Goal: Task Accomplishment & Management: Use online tool/utility

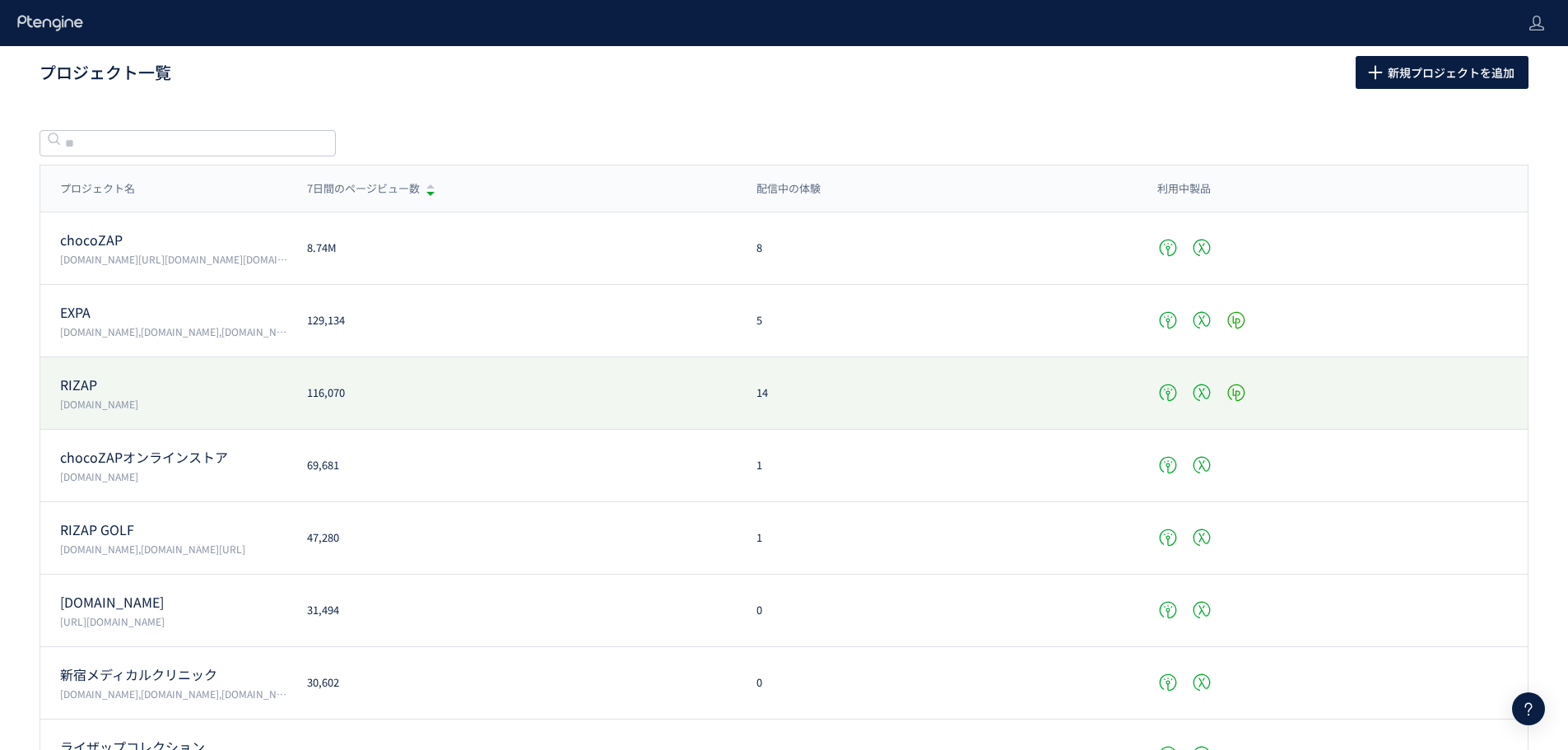
click at [168, 401] on p "[DOMAIN_NAME]" at bounding box center [173, 403] width 227 height 14
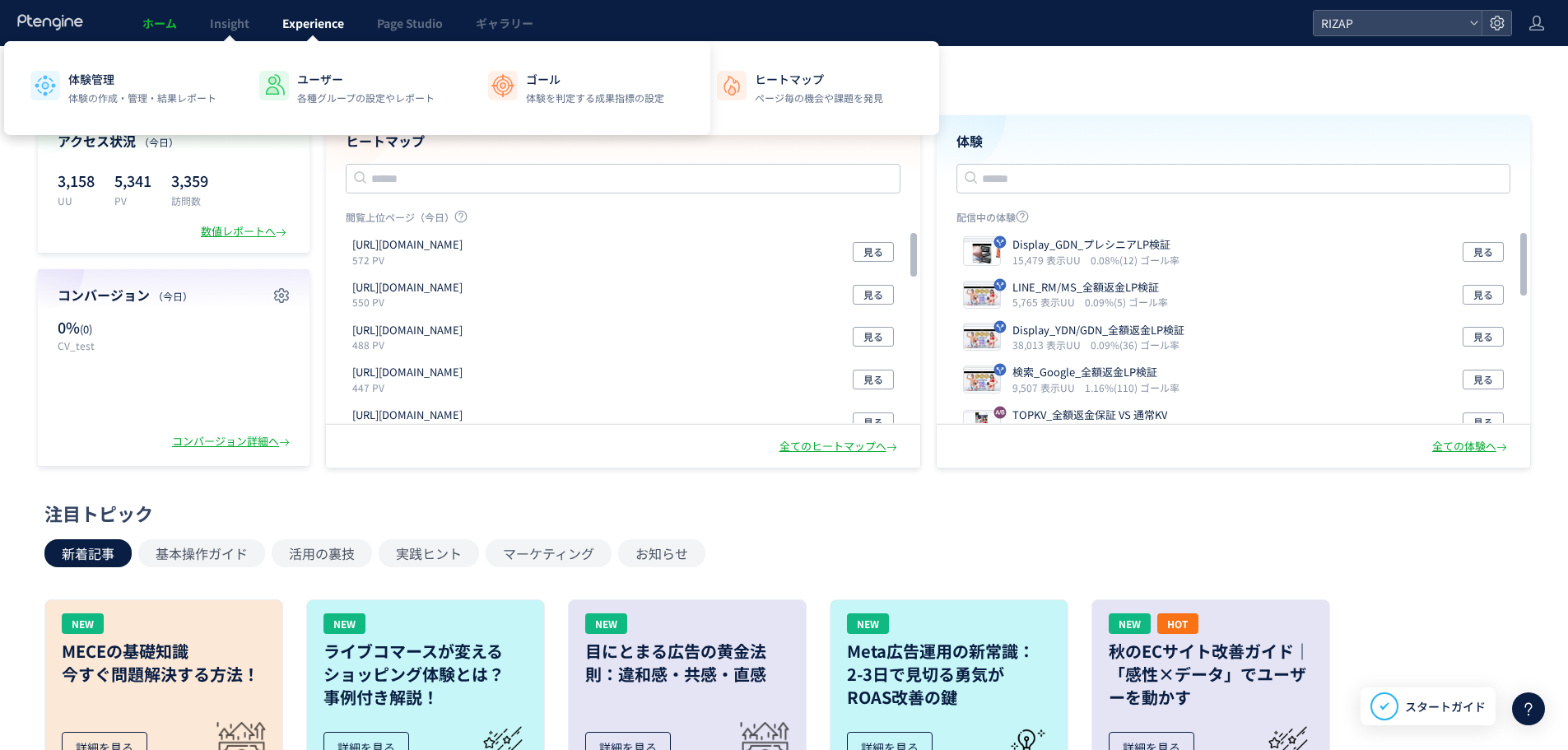
click at [294, 26] on span "Experience" at bounding box center [313, 23] width 62 height 17
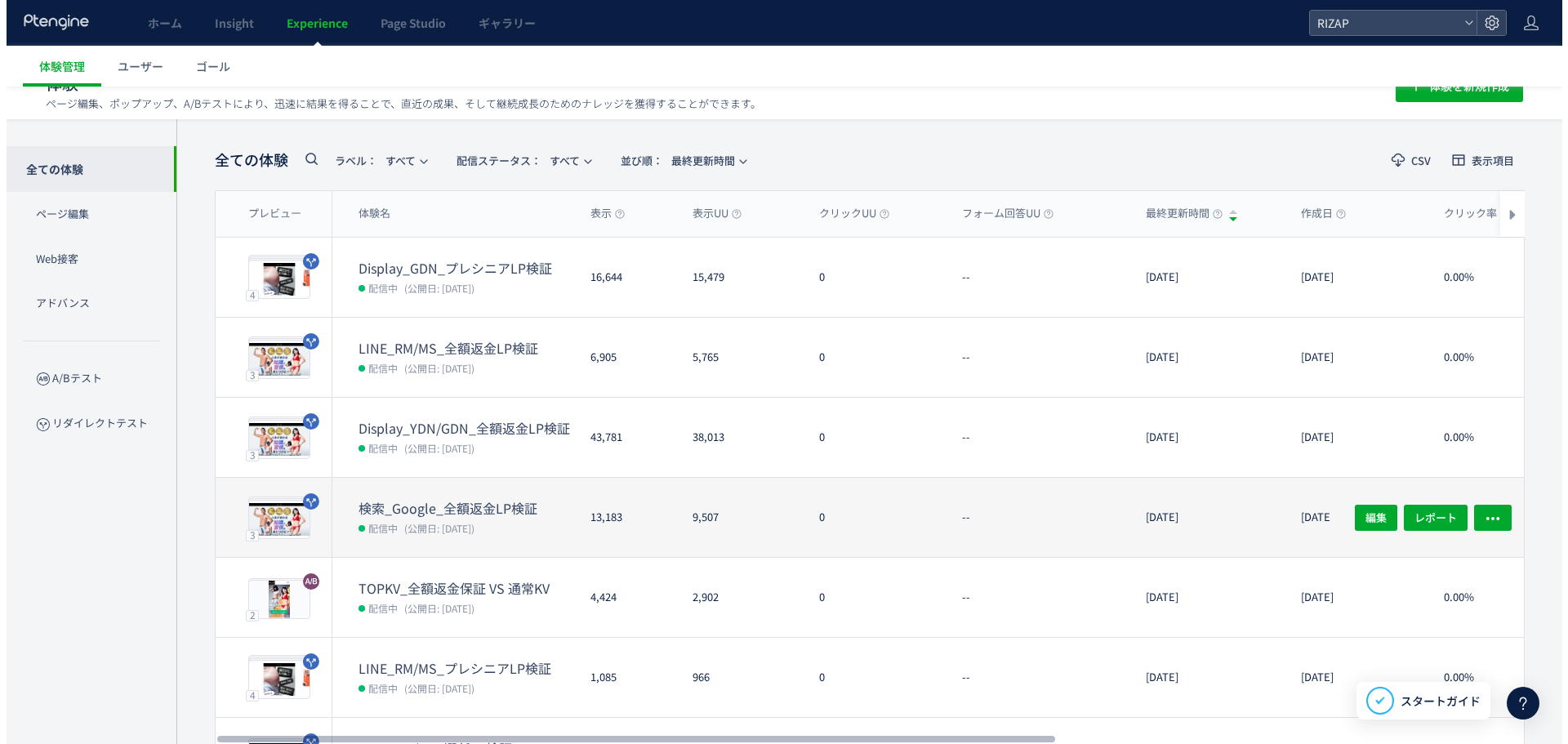
scroll to position [109, 0]
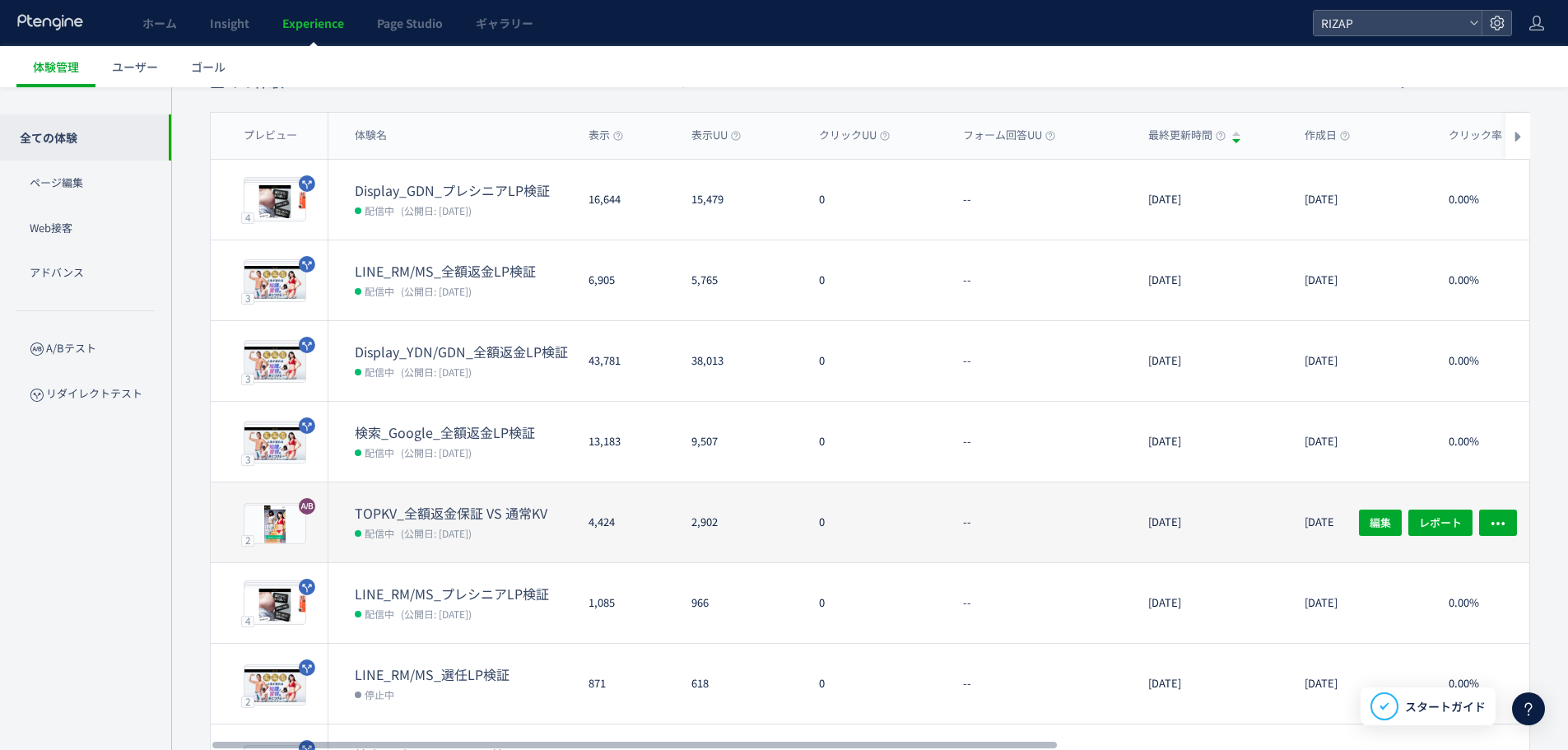
click at [467, 502] on div "TOPKV_全額返金保証 VS 通常KV 配信中 (公開日: [DATE])" at bounding box center [452, 522] width 247 height 80
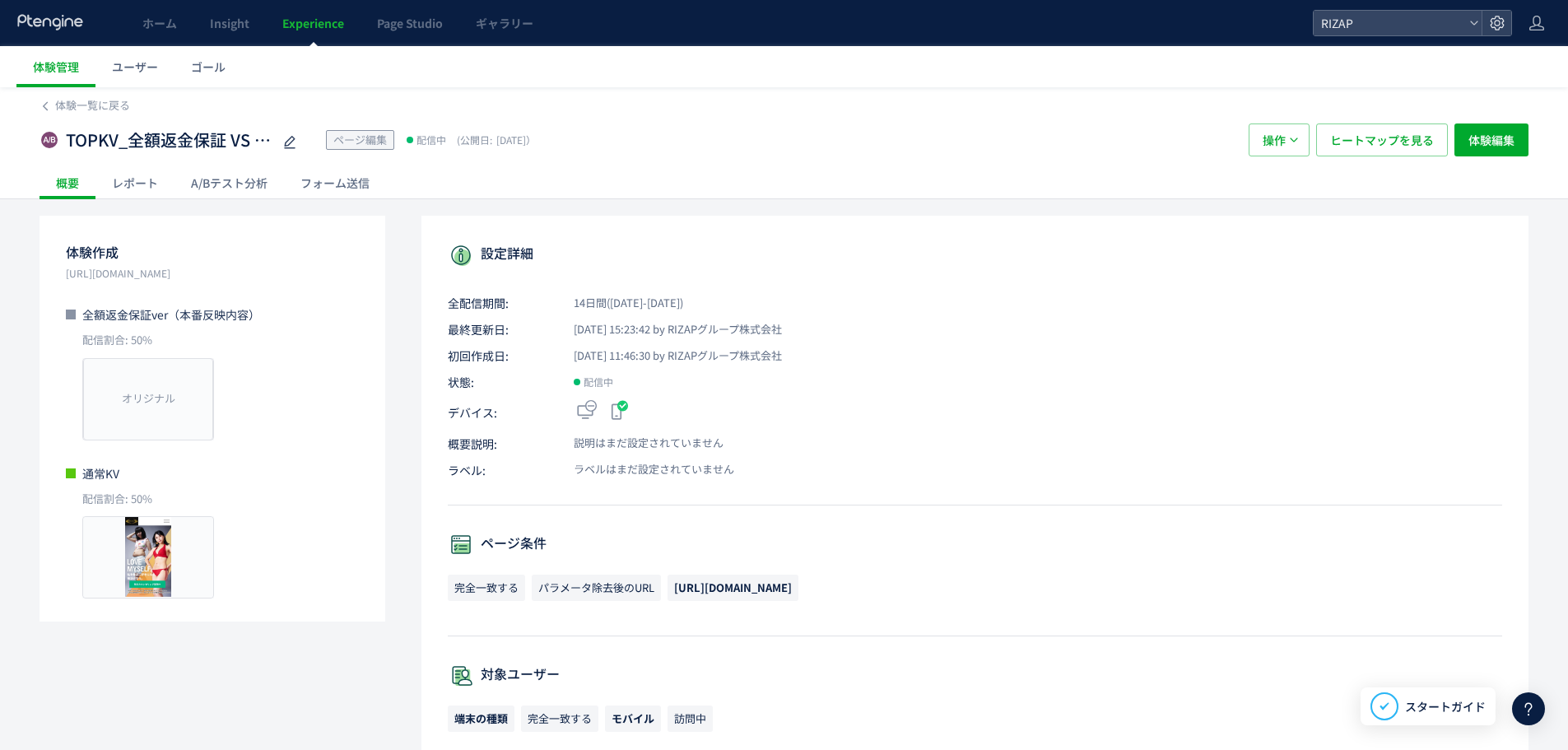
click at [218, 190] on div "A/Bテスト分析" at bounding box center [230, 183] width 110 height 33
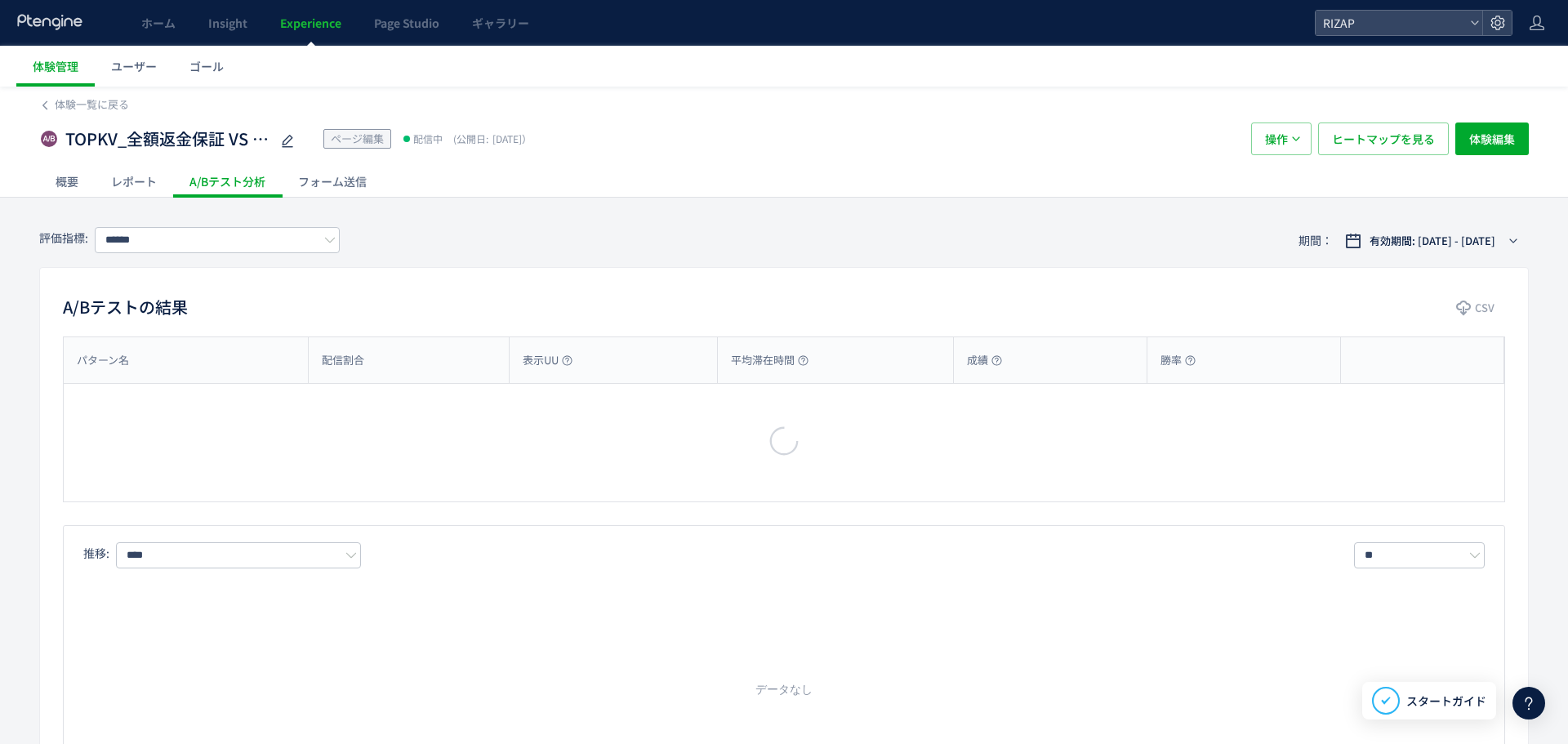
type input "**********"
click at [333, 180] on div "フォーム送信" at bounding box center [332, 181] width 101 height 33
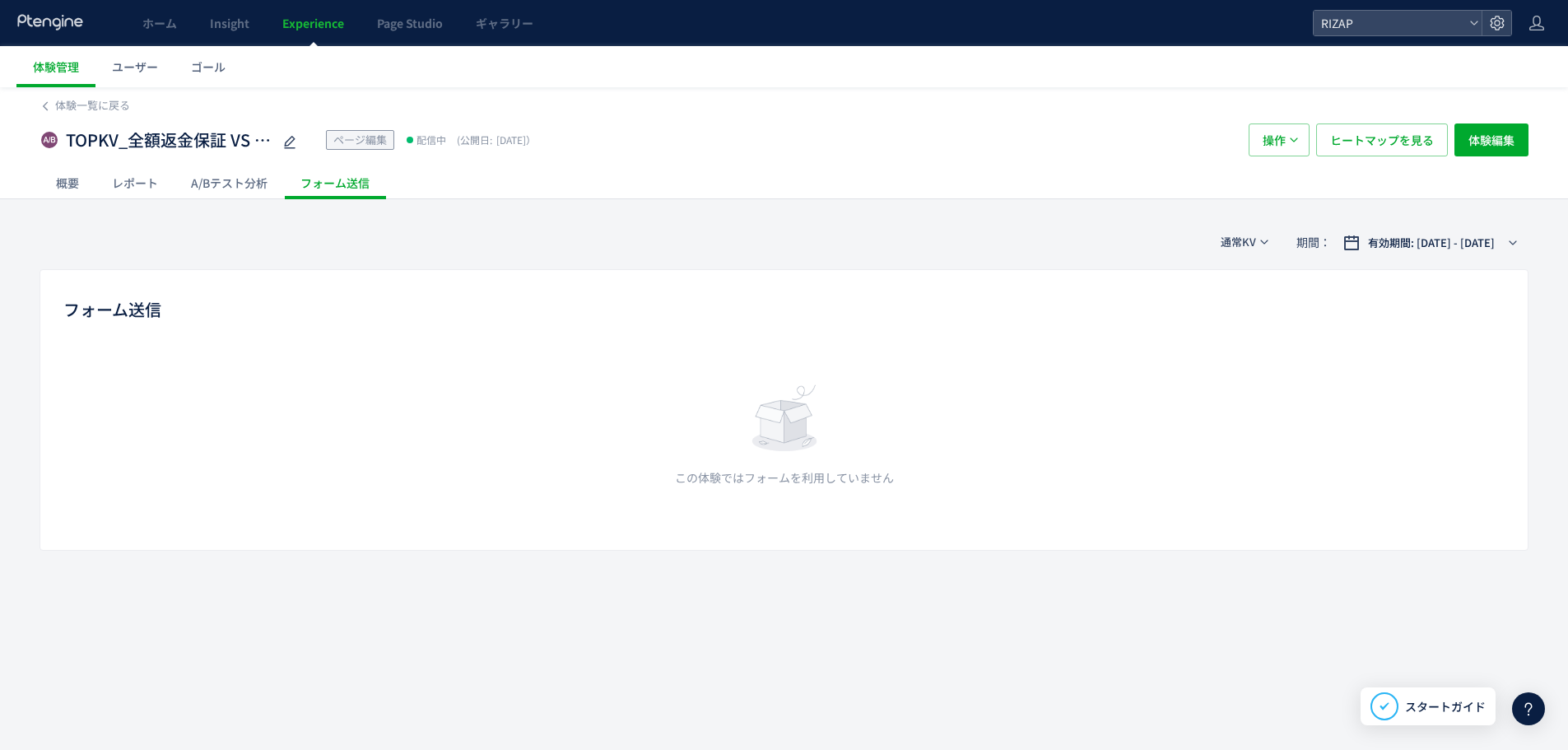
scroll to position [1, 0]
click at [1243, 238] on span "通常KV" at bounding box center [1238, 241] width 35 height 16
click at [1226, 293] on li "通常KV" at bounding box center [1236, 288] width 70 height 29
click at [1258, 236] on button "通常KV" at bounding box center [1244, 241] width 70 height 27
click at [1253, 284] on li "通常KV" at bounding box center [1236, 288] width 70 height 29
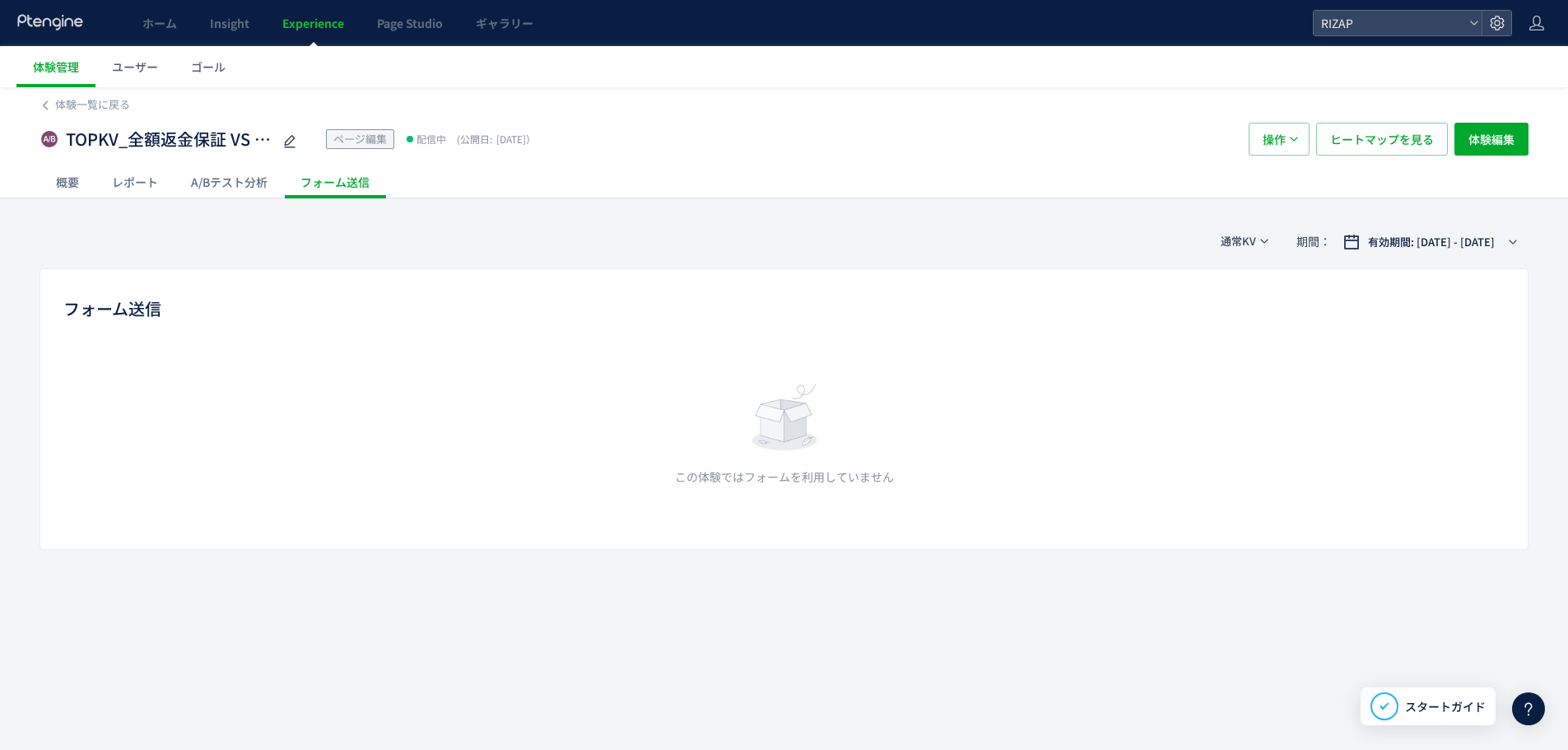
scroll to position [0, 0]
click at [233, 162] on div "TOPKV_全額返金保証 VS 通常KV ページ編集 配信中 (公開日: [DATE]） 操作 ヒートマップを見る 体験編集" at bounding box center [783, 140] width 1489 height 53
click at [237, 187] on div "A/Bテスト分析" at bounding box center [230, 183] width 110 height 33
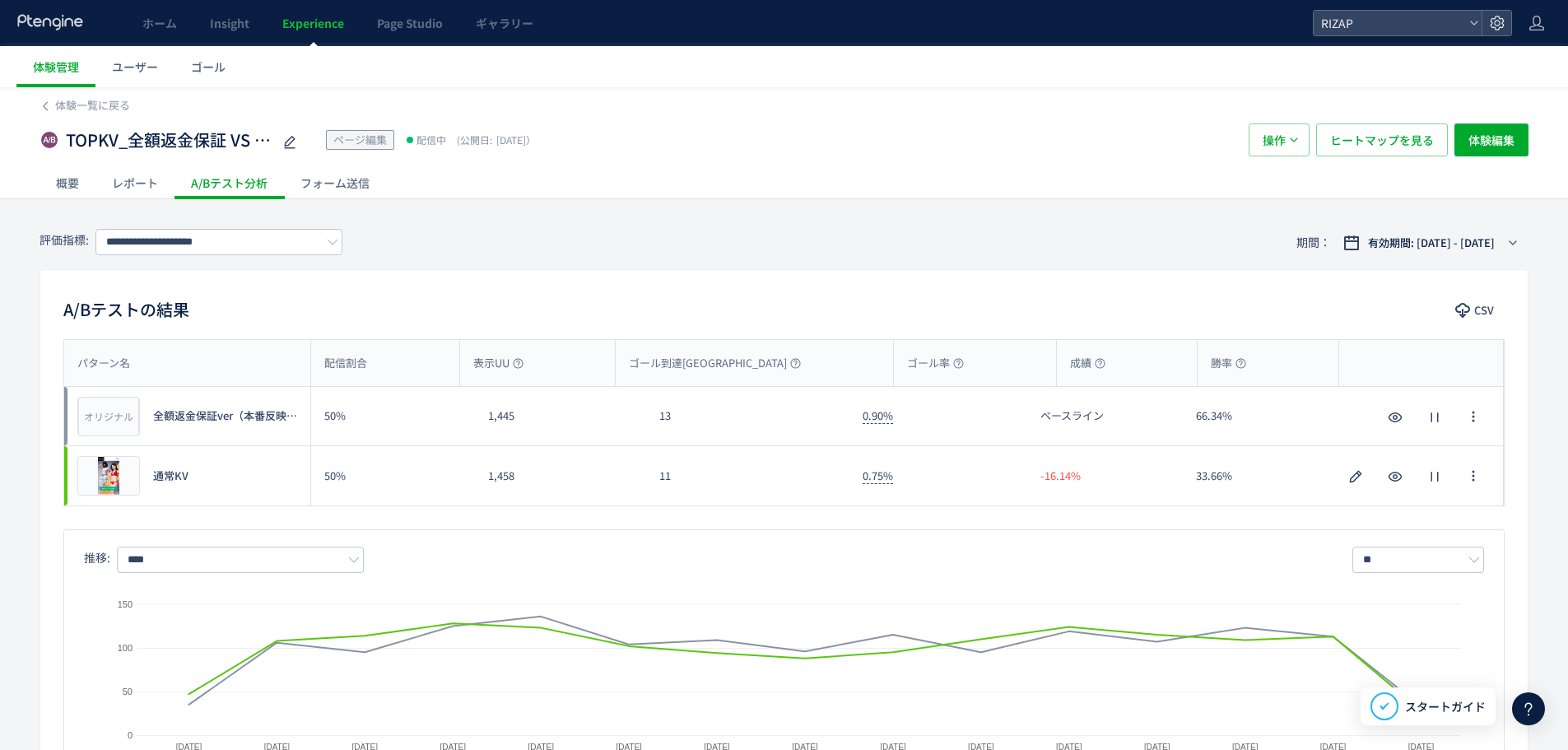
click at [176, 406] on div "オリジナル プレビュー 全額返金保証ver（本番反映内容）" at bounding box center [186, 416] width 246 height 59
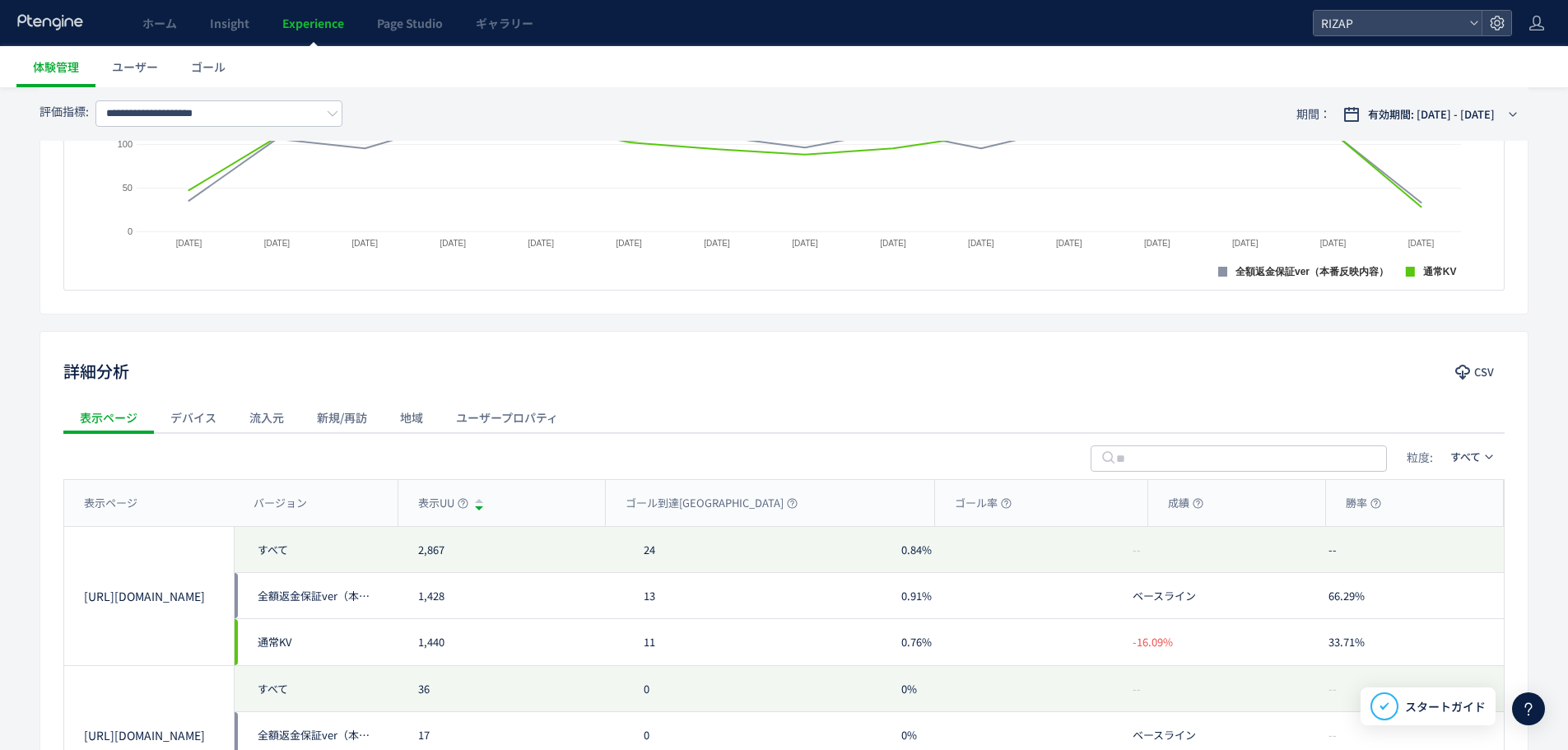
scroll to position [274, 0]
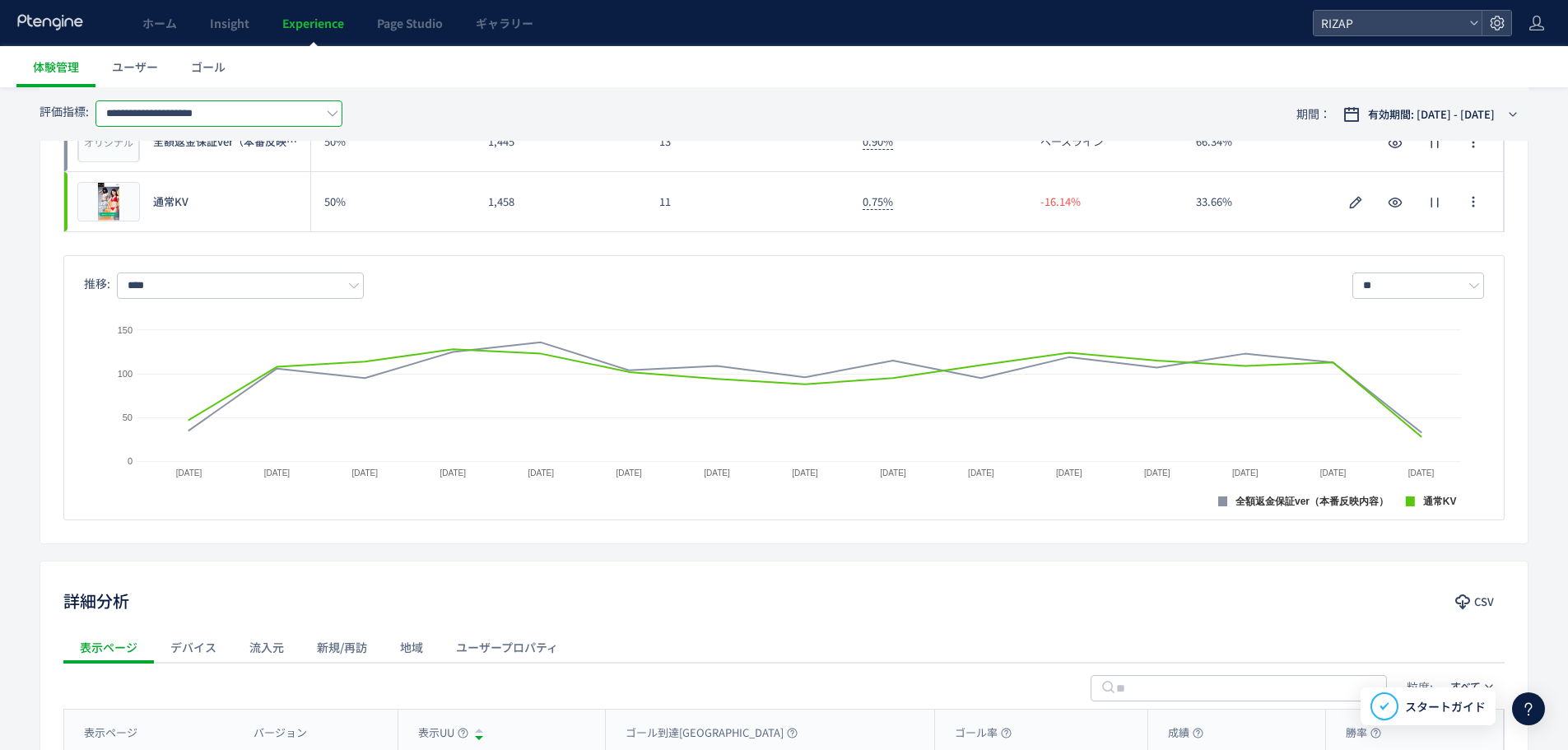
click at [238, 117] on input "**********" at bounding box center [219, 113] width 247 height 27
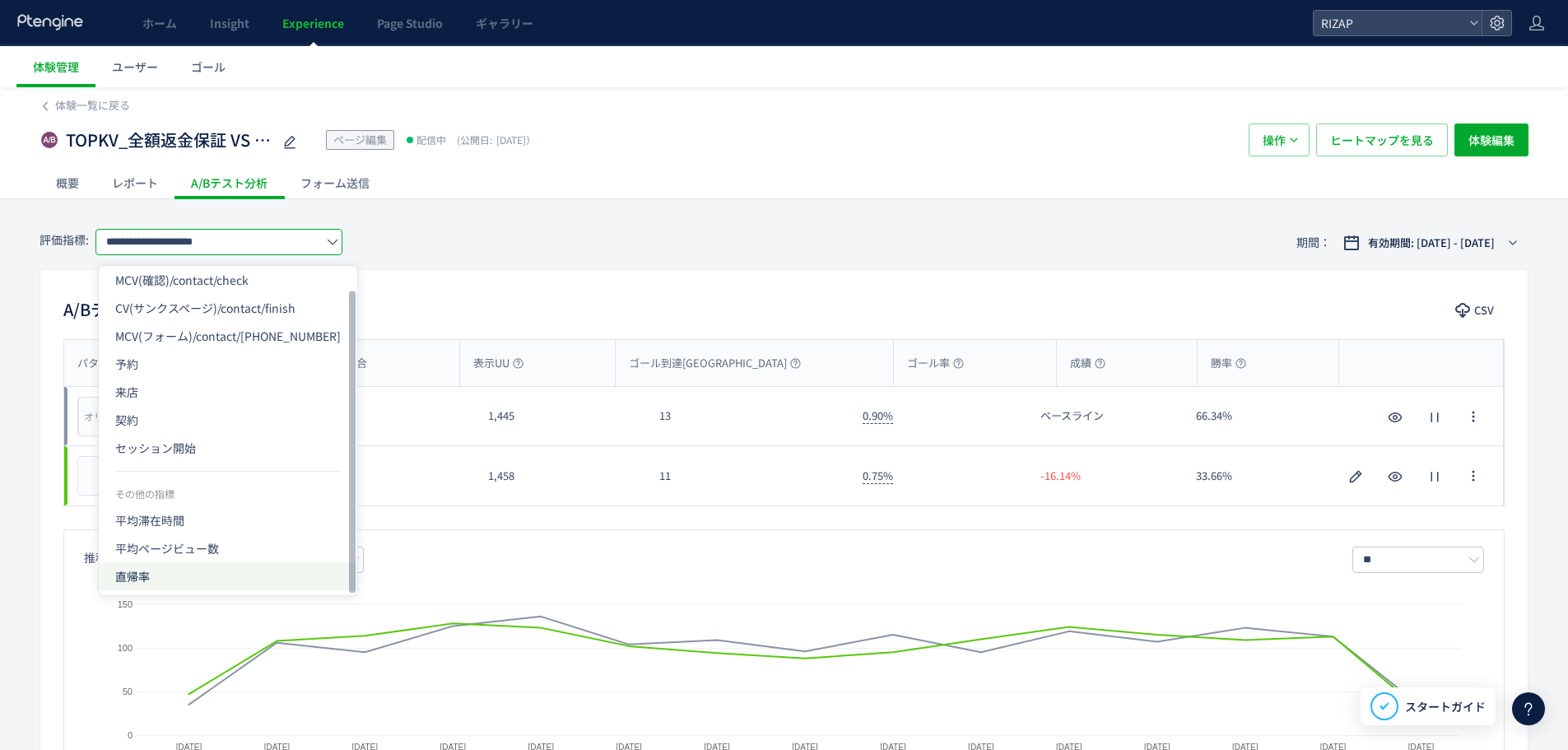
scroll to position [0, 0]
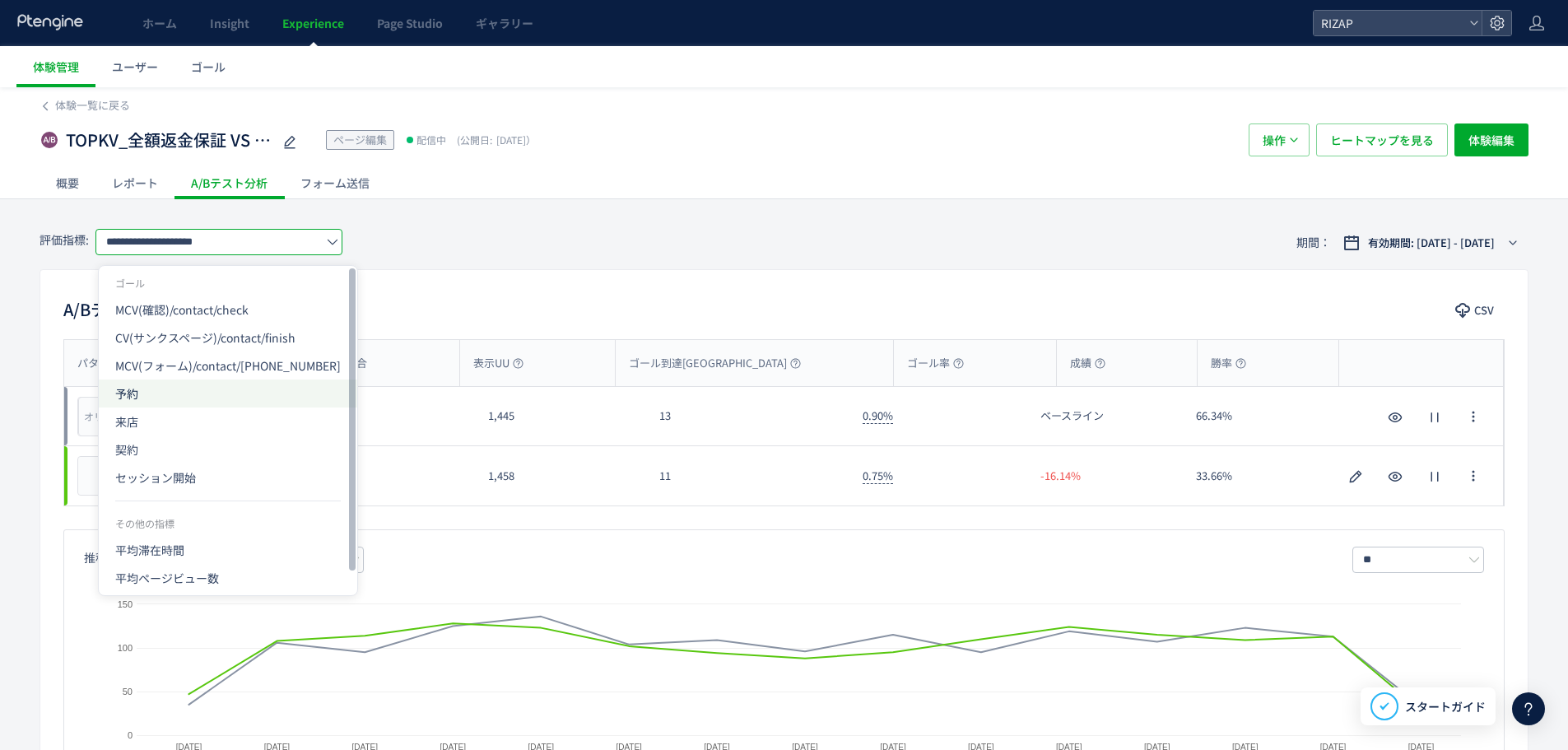
click at [156, 403] on span "予約" at bounding box center [228, 394] width 226 height 28
type input "**"
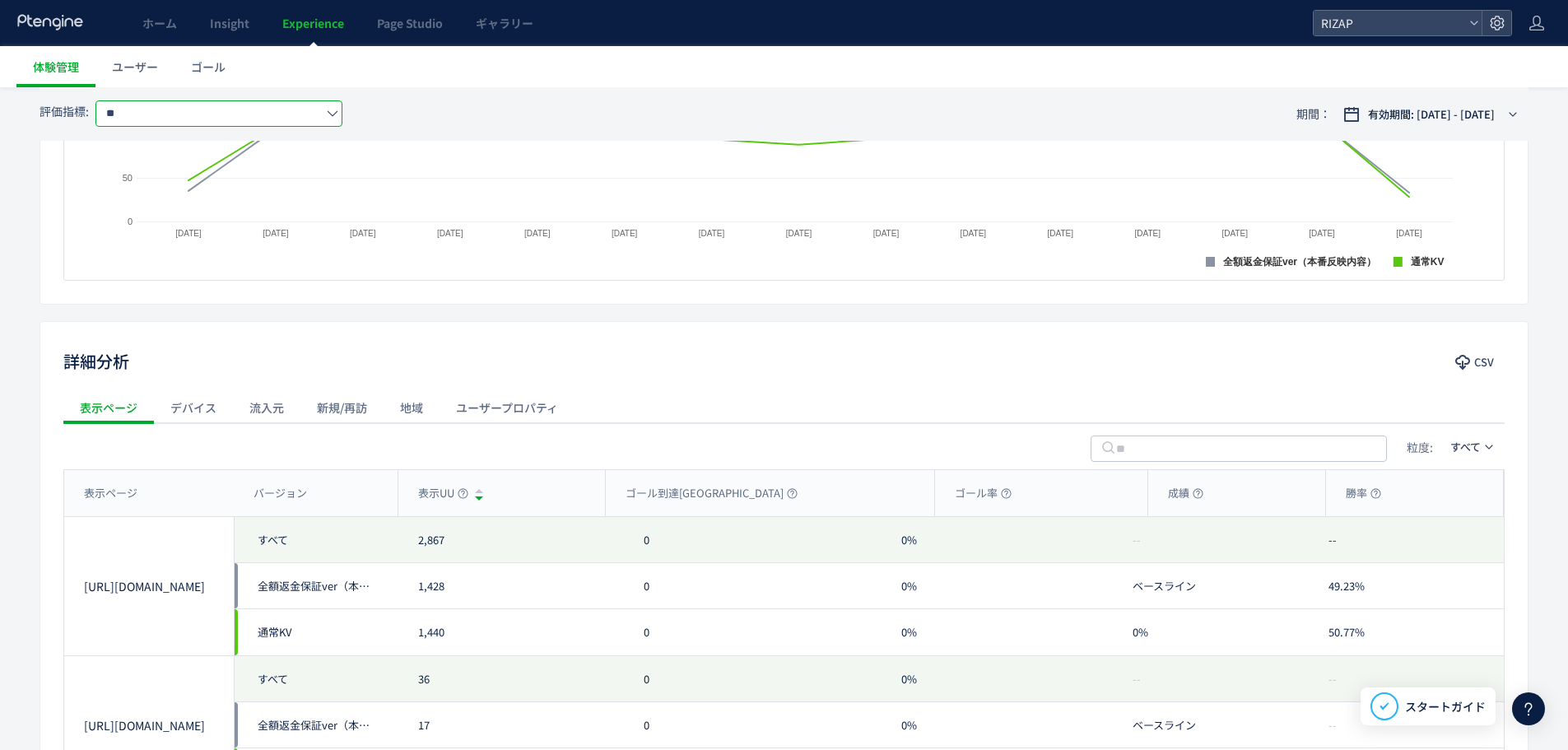
scroll to position [549, 0]
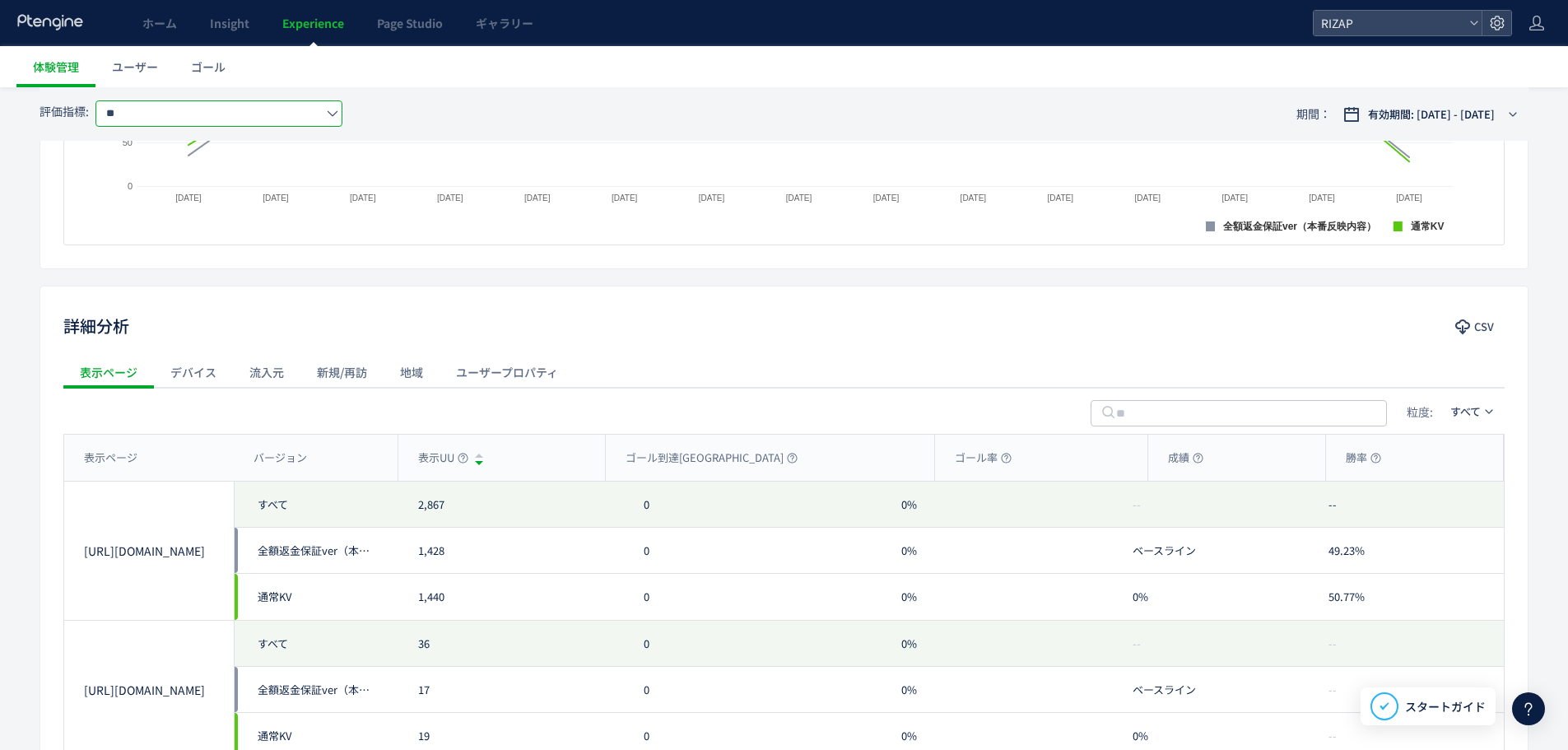
click at [494, 378] on div "ユーザープロパティ" at bounding box center [507, 372] width 135 height 33
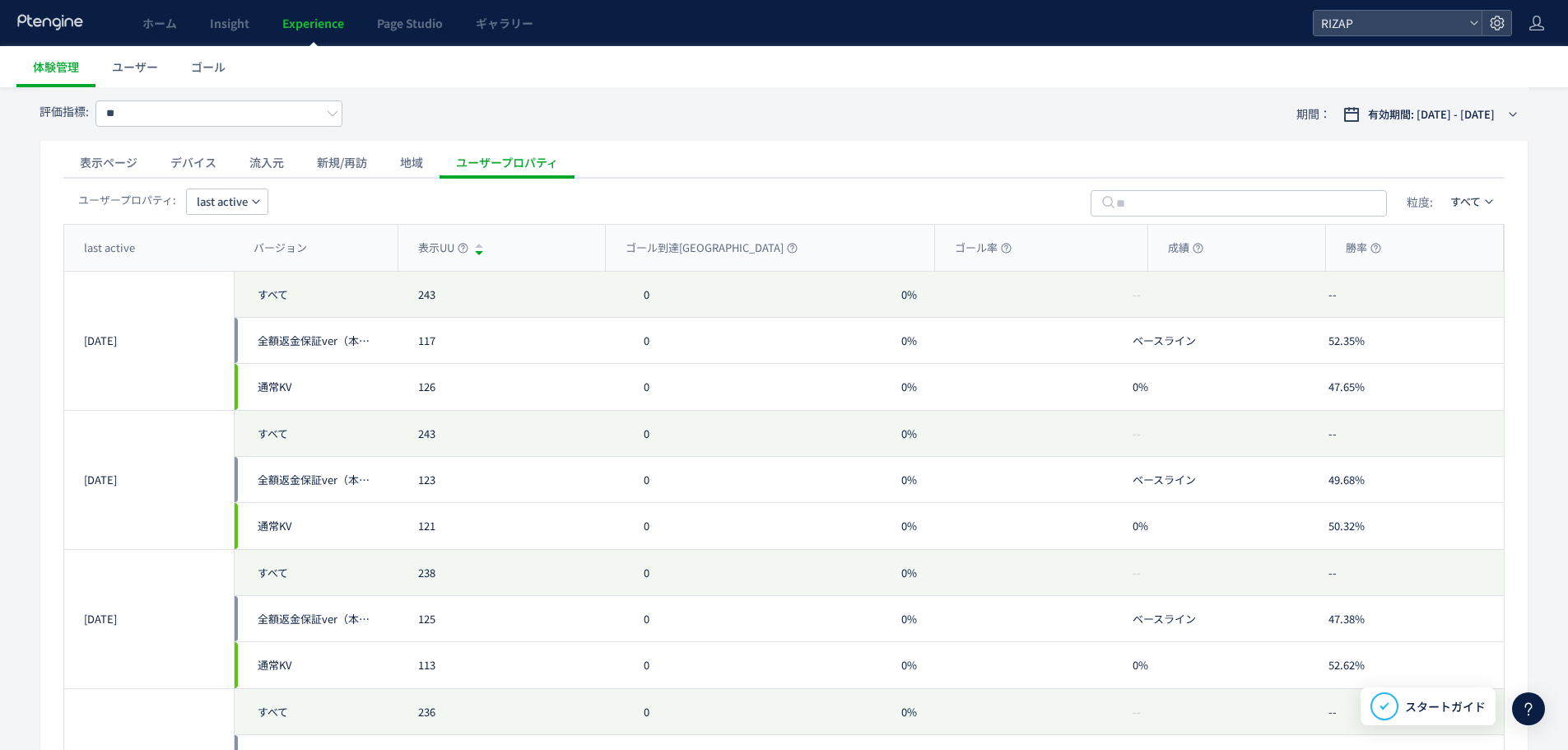
scroll to position [769, 0]
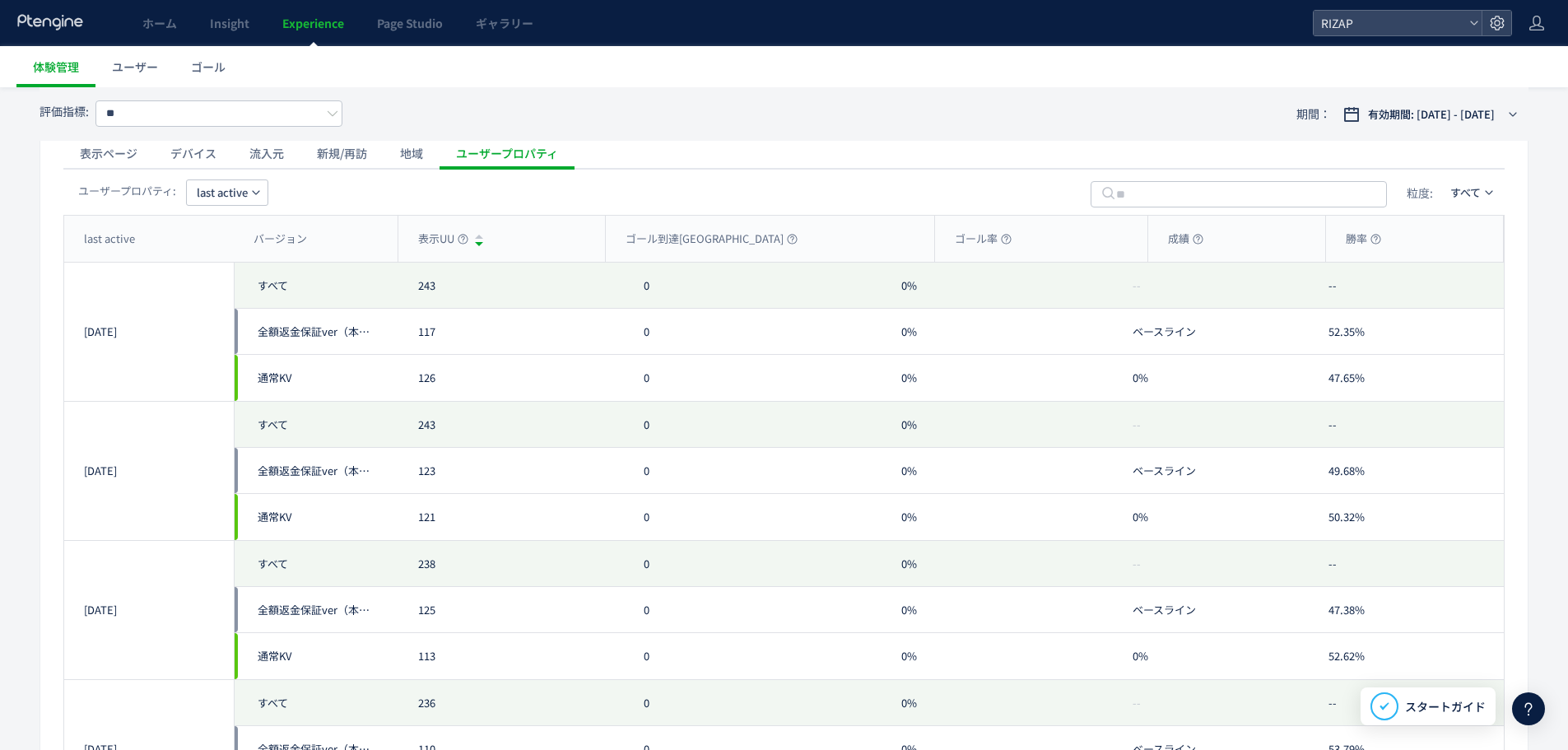
click at [225, 203] on span "last active" at bounding box center [222, 192] width 51 height 27
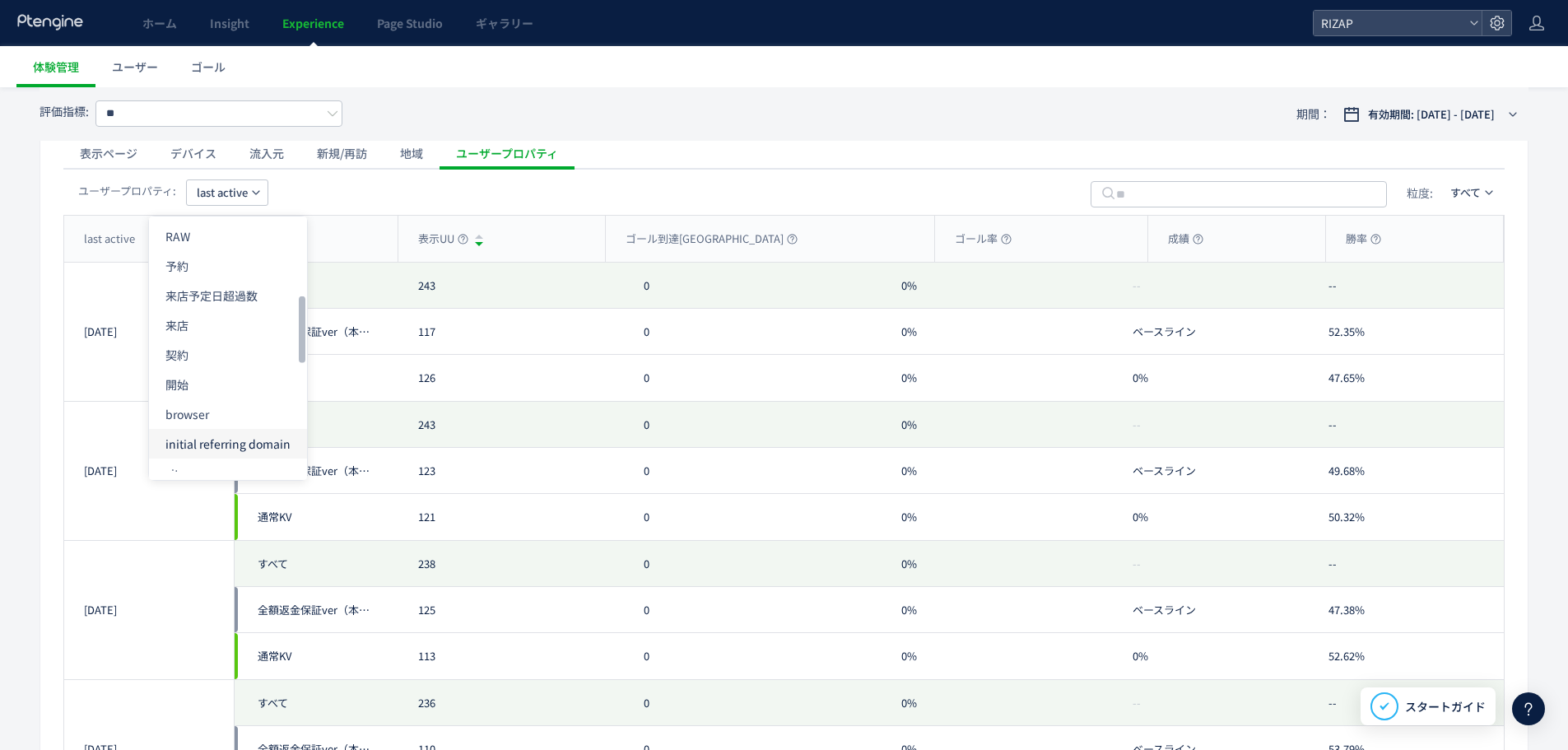
scroll to position [220, 0]
click at [229, 347] on li "RAW" at bounding box center [228, 346] width 158 height 29
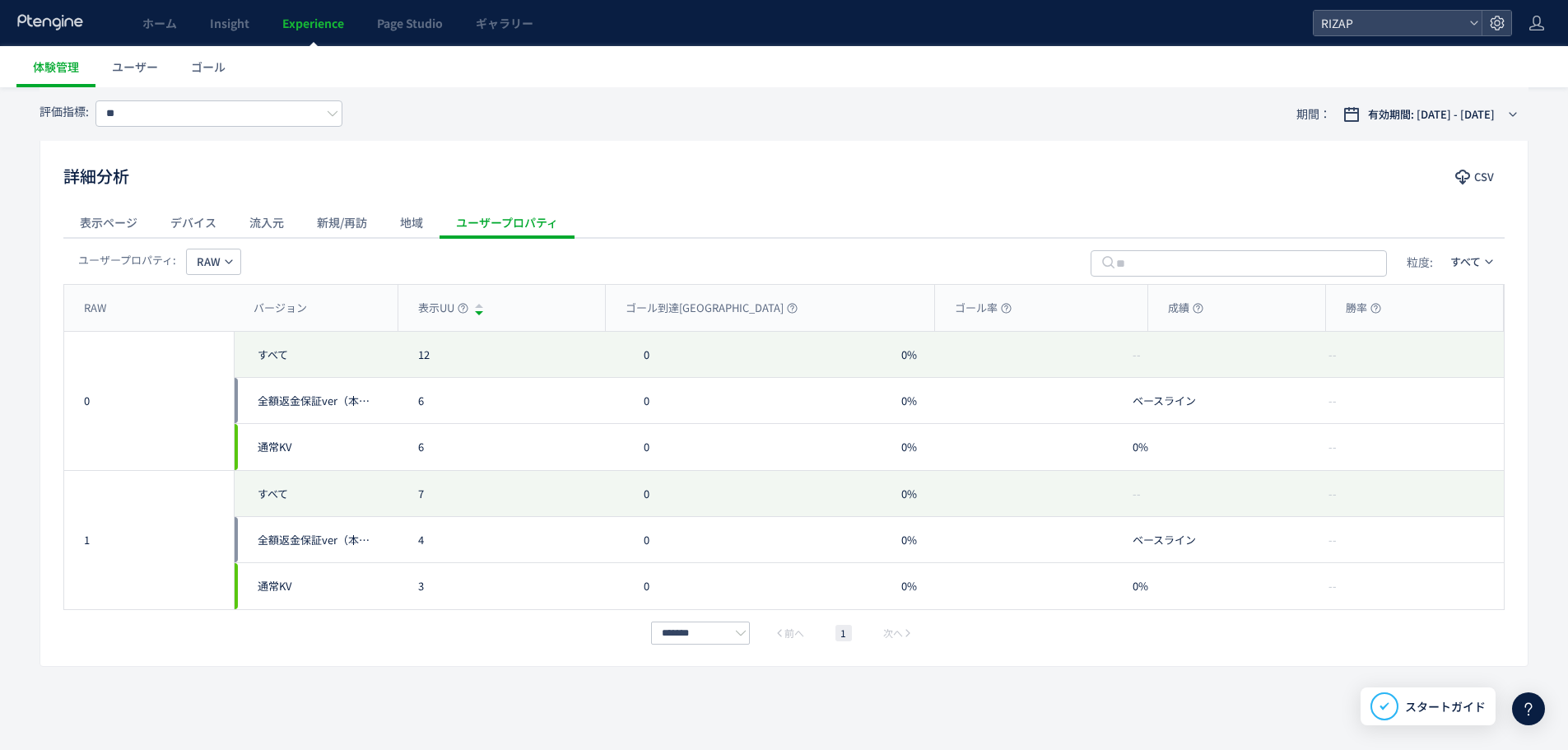
scroll to position [699, 0]
click at [231, 264] on icon "button" at bounding box center [229, 262] width 10 height 10
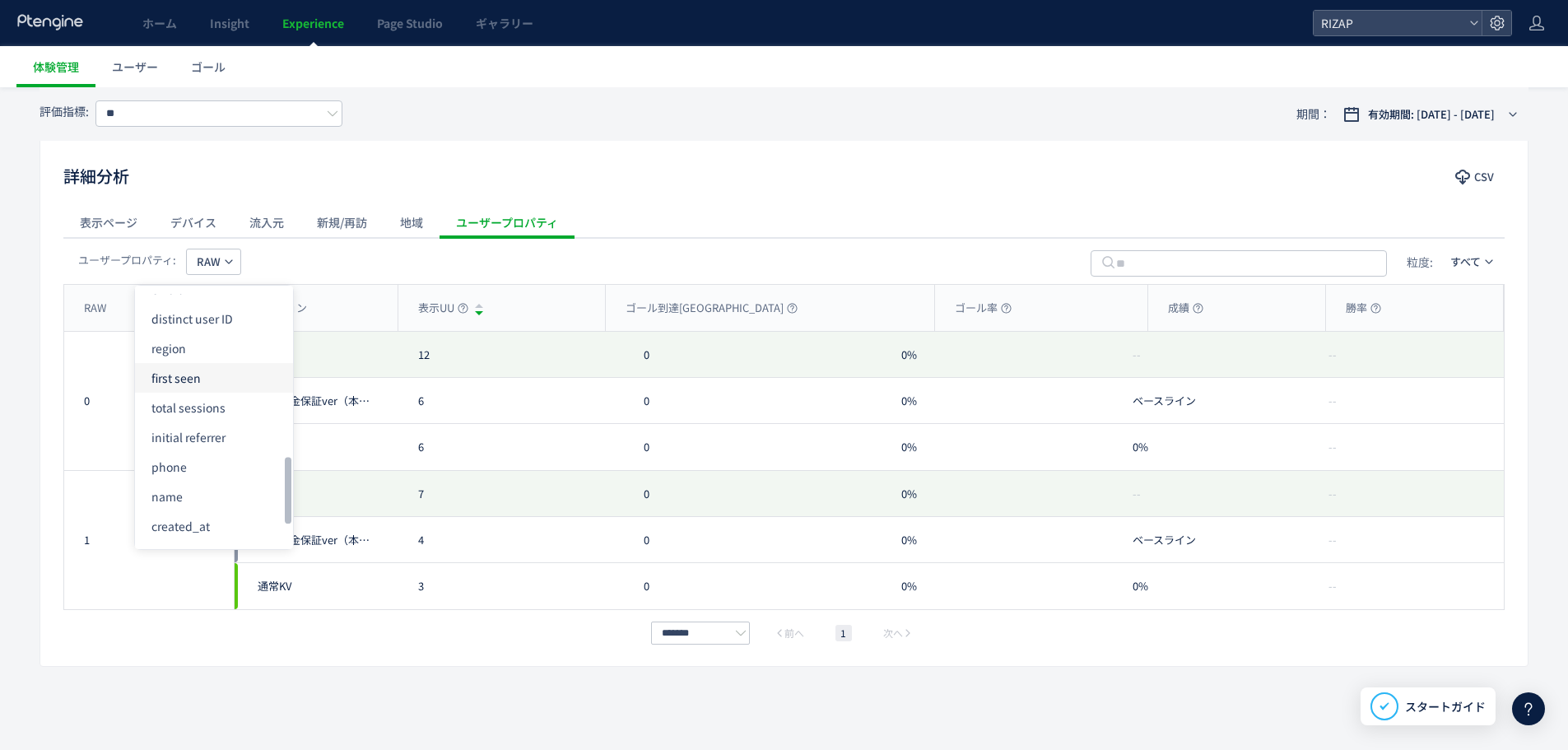
scroll to position [562, 0]
click at [287, 191] on div "詳細分析 CSV" at bounding box center [784, 178] width 1488 height 29
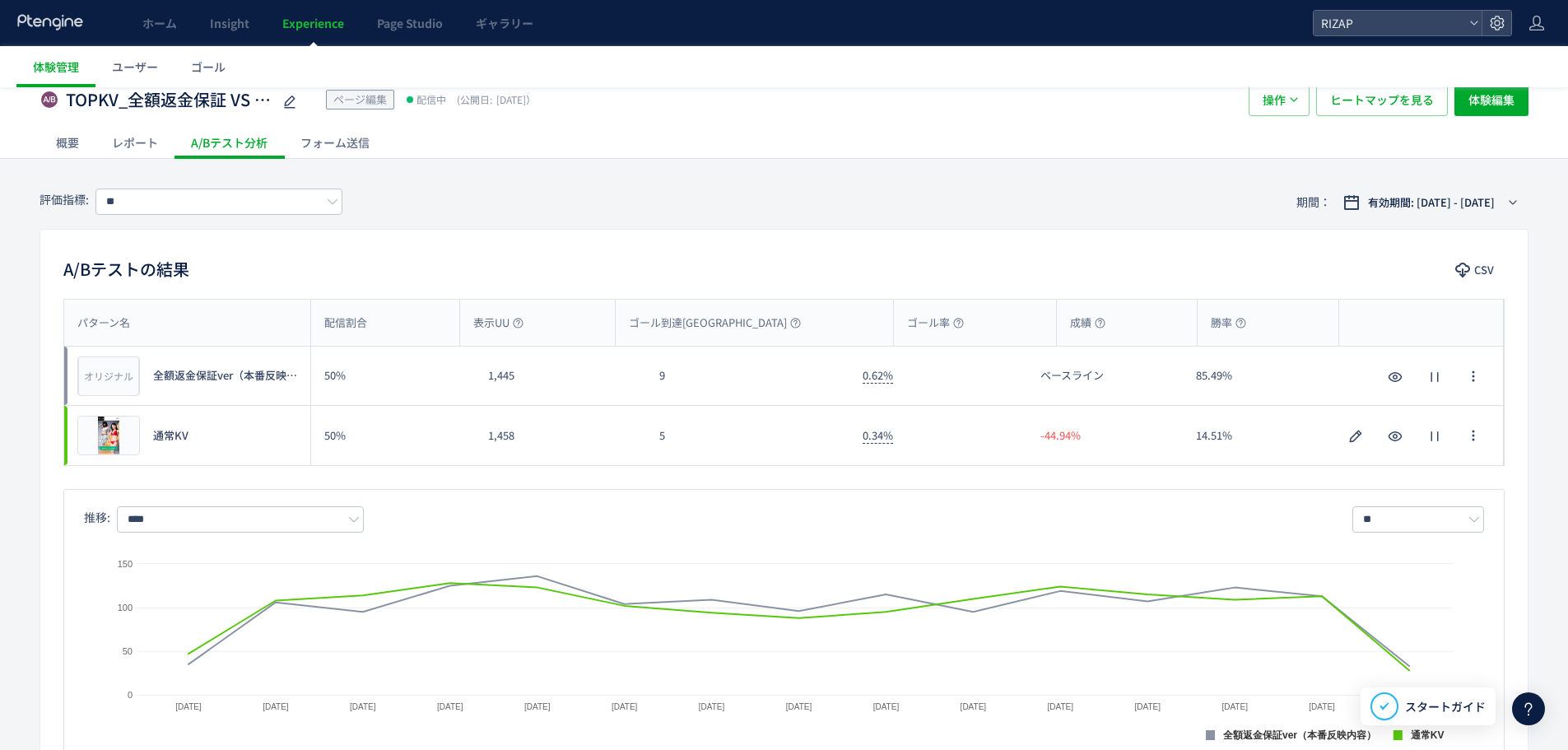
scroll to position [0, 0]
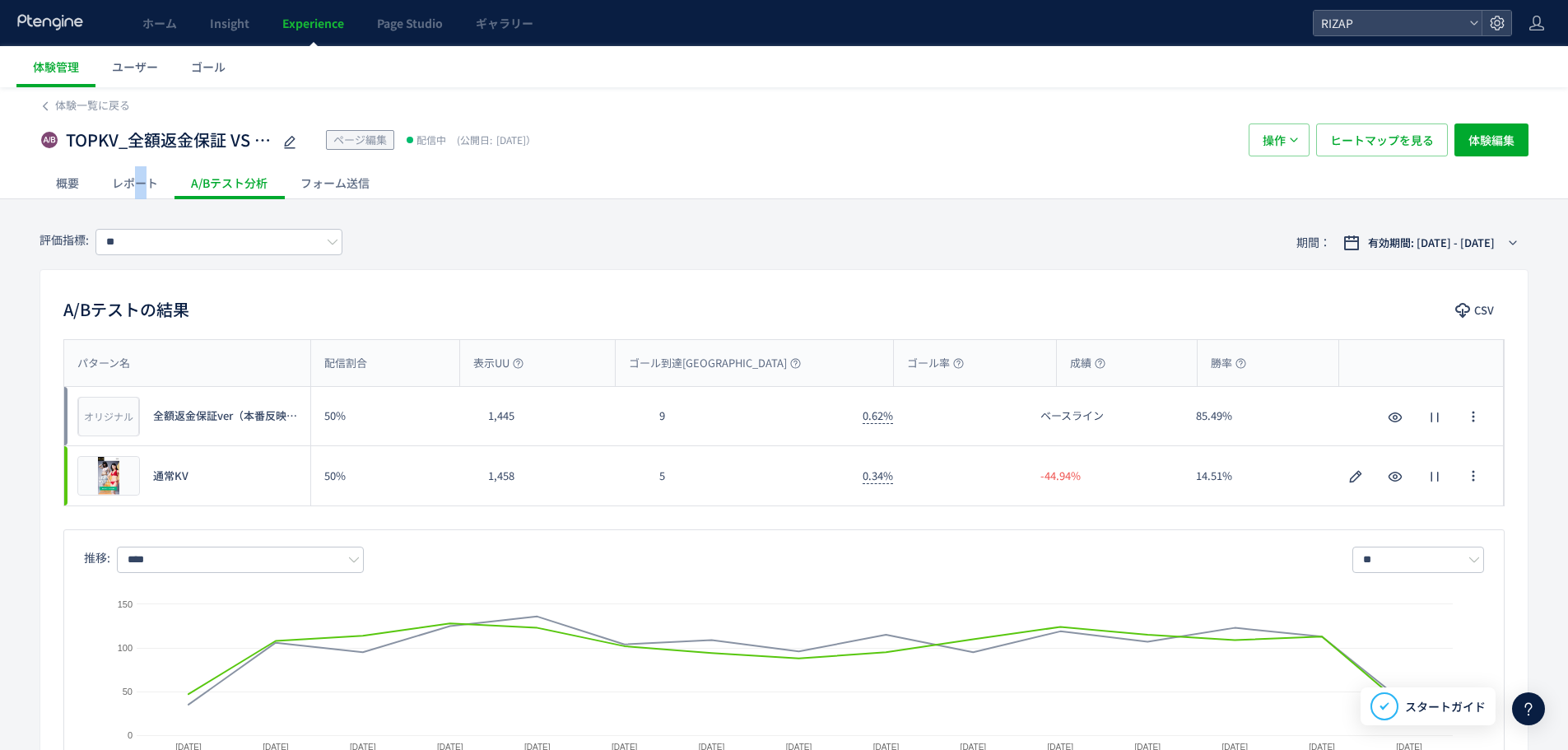
click at [140, 186] on div "レポート" at bounding box center [134, 183] width 79 height 33
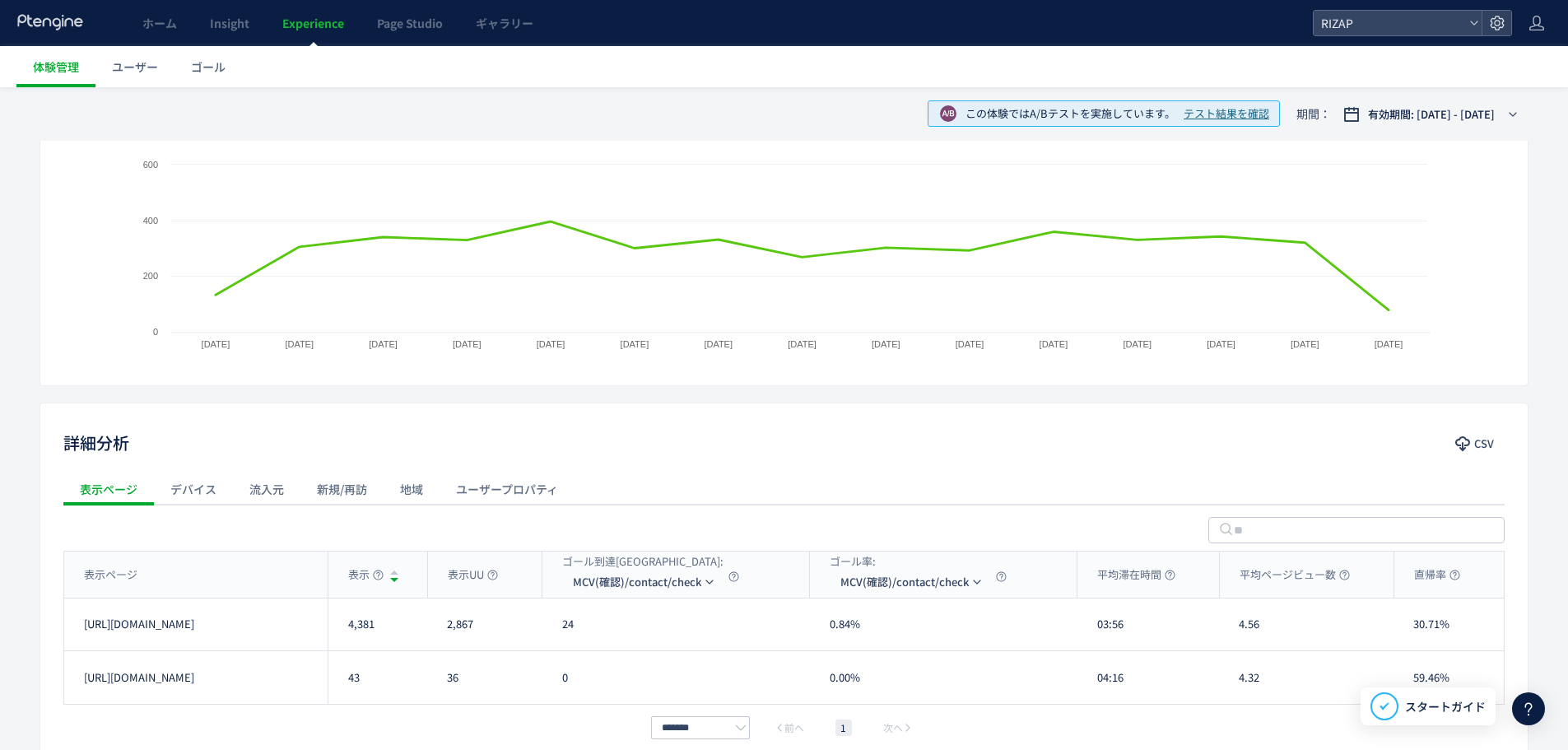
scroll to position [385, 0]
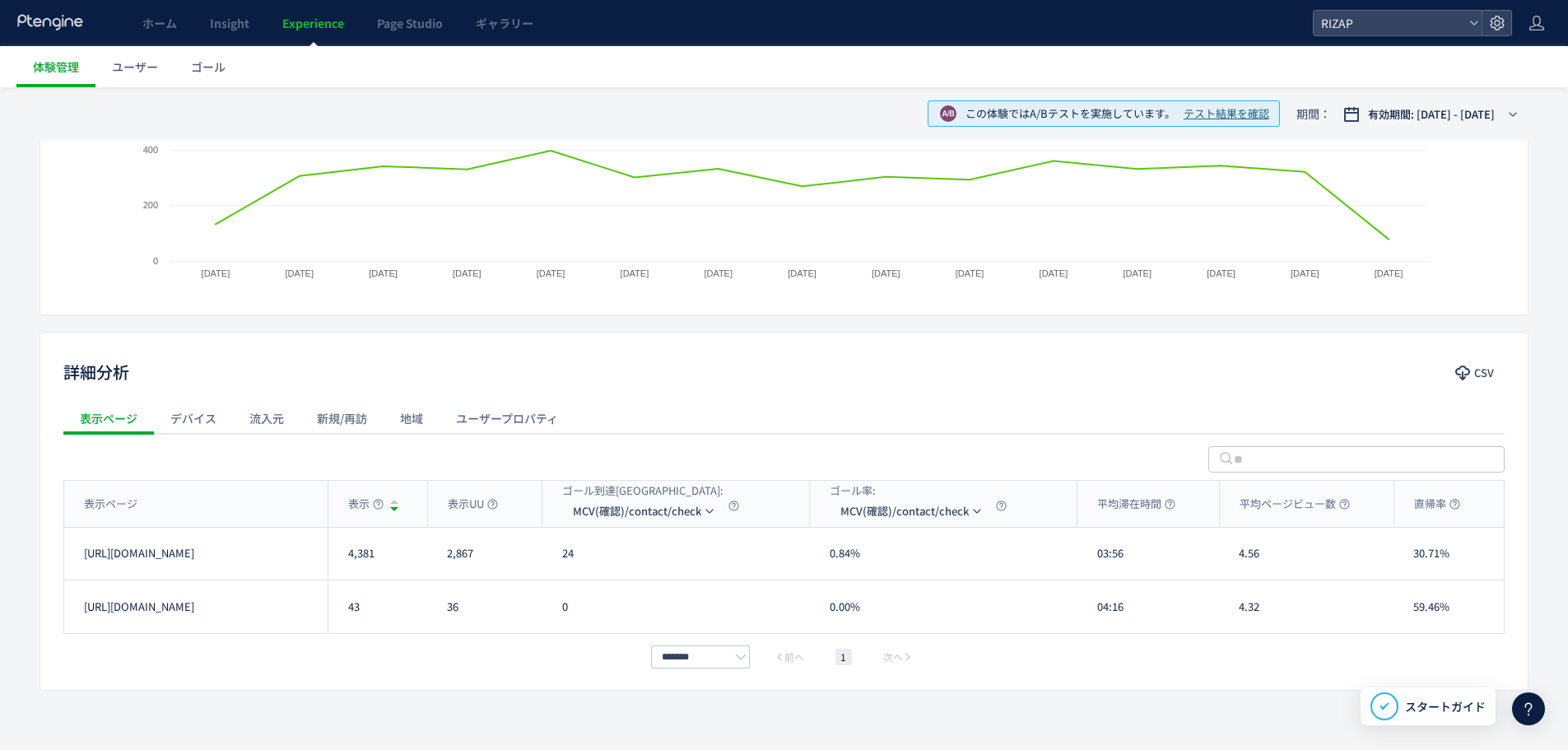
click at [495, 419] on div "ユーザープロパティ" at bounding box center [507, 418] width 135 height 33
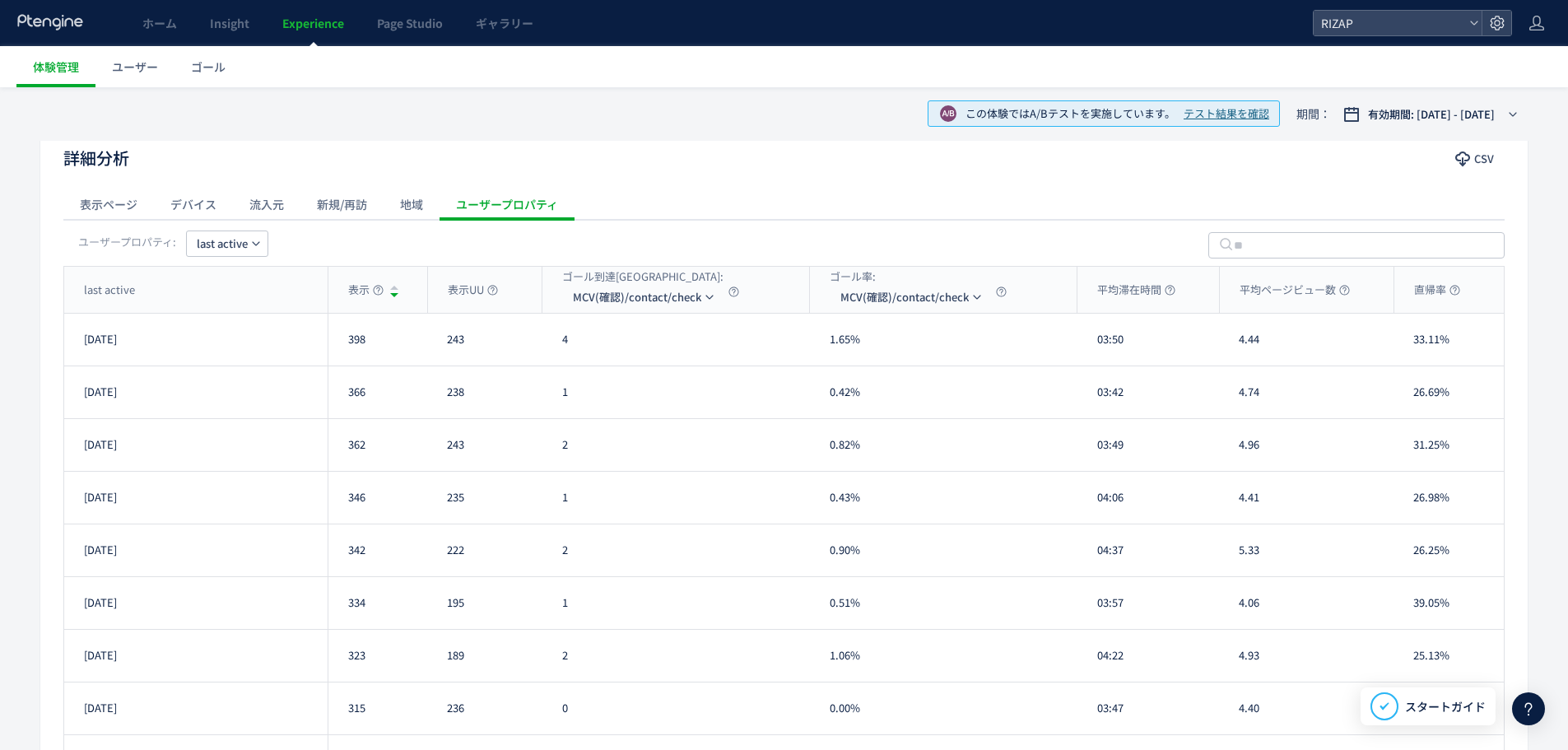
scroll to position [604, 0]
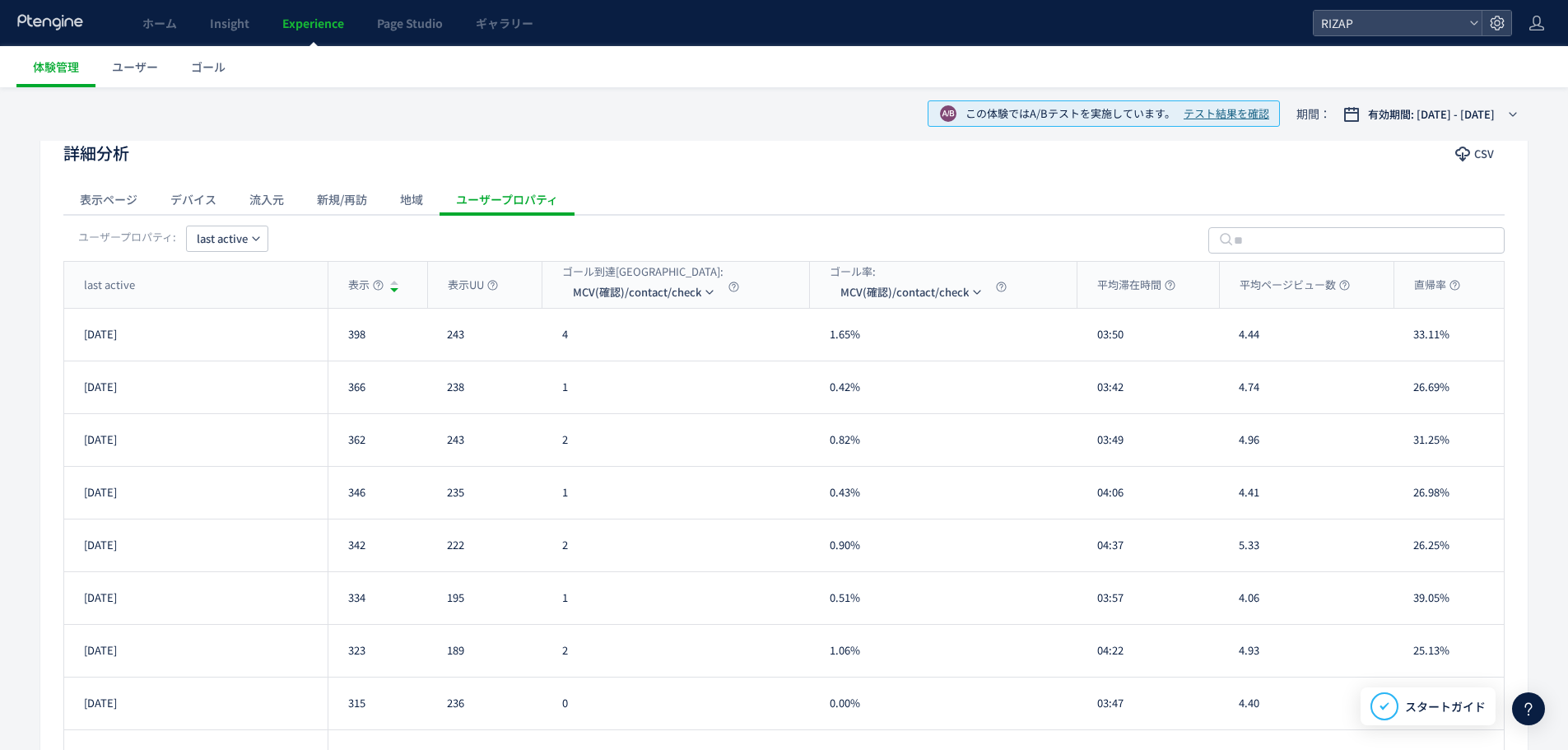
click at [252, 237] on icon "button" at bounding box center [256, 239] width 10 height 10
click at [236, 343] on li "RAW" at bounding box center [228, 338] width 158 height 29
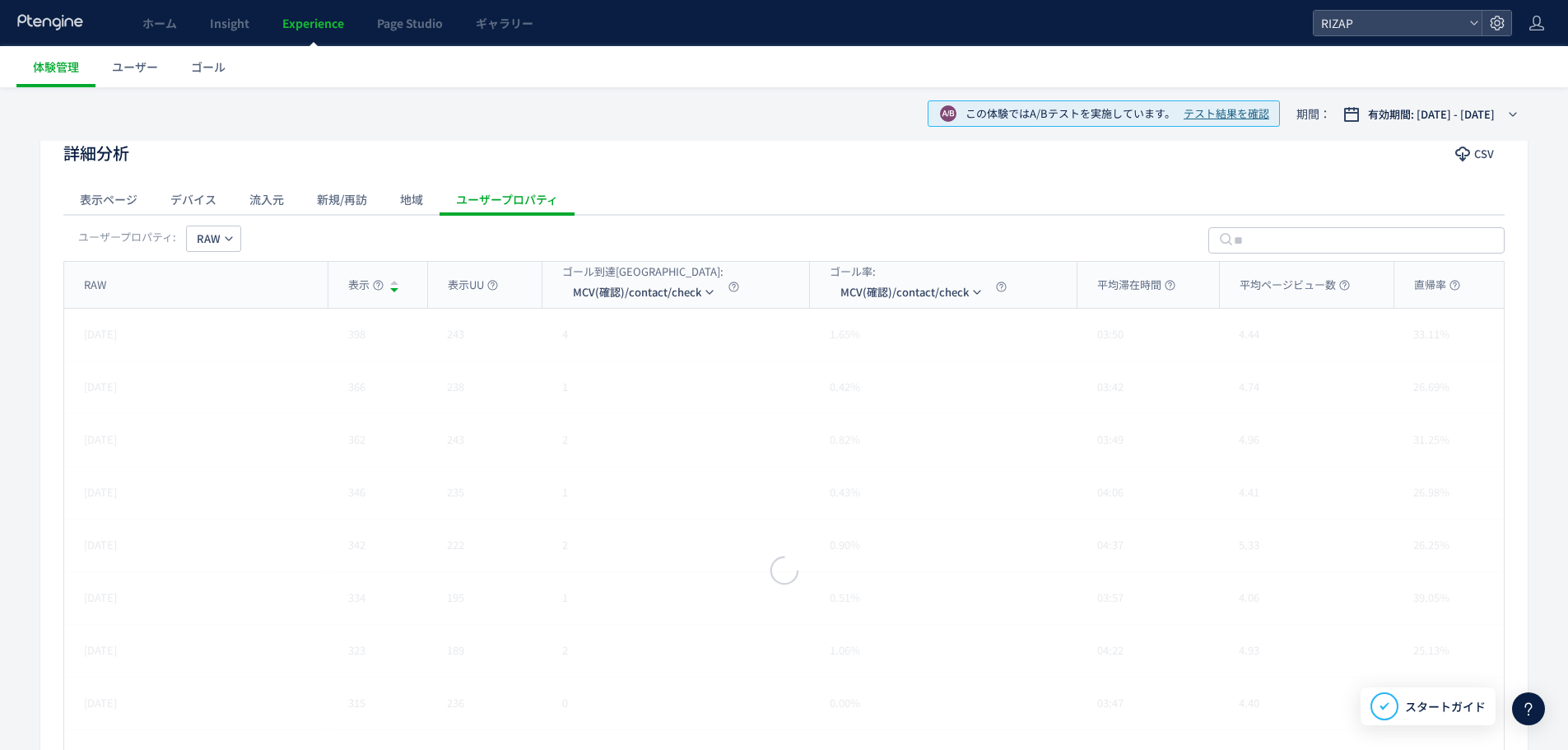
scroll to position [408, 0]
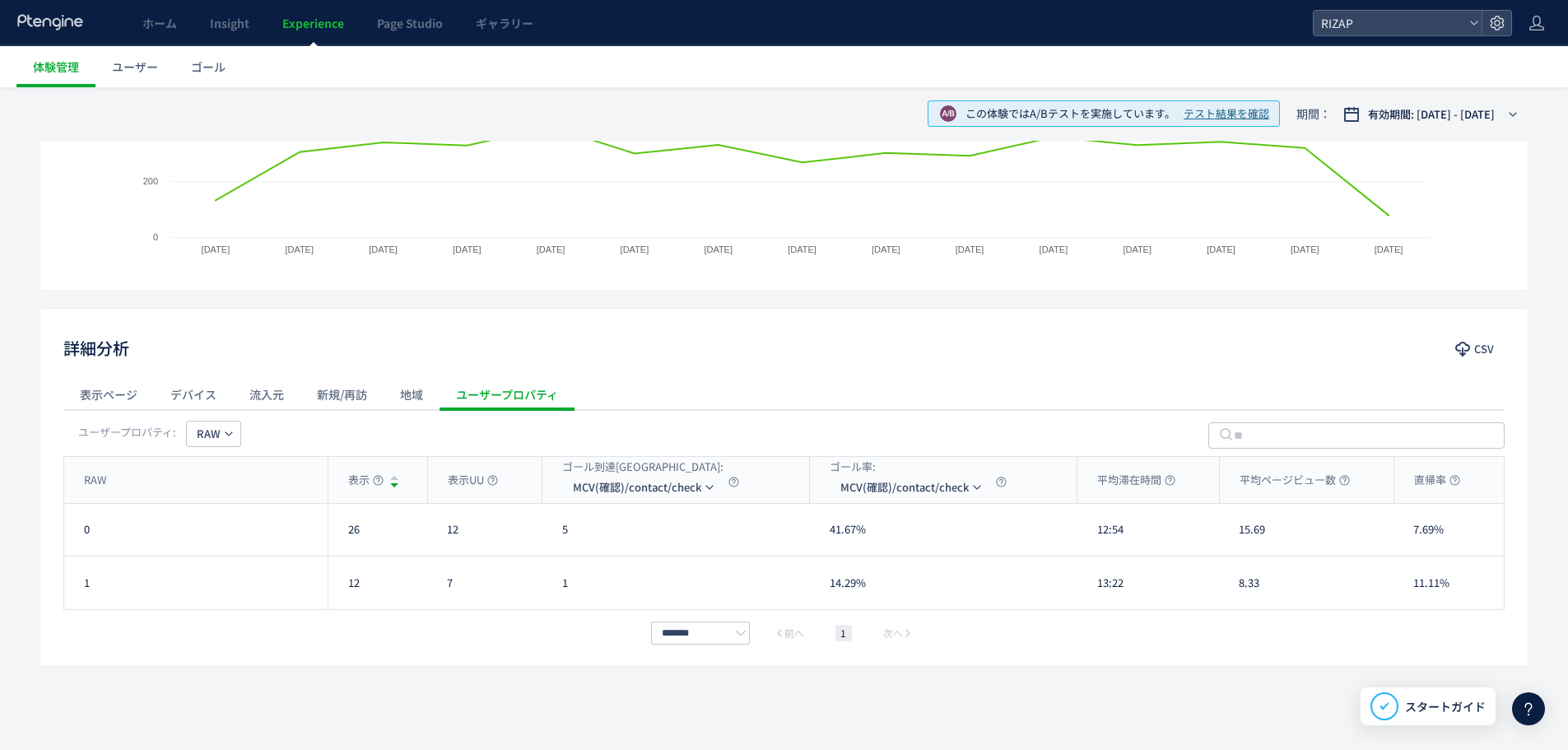
click at [226, 430] on icon "button" at bounding box center [229, 434] width 10 height 10
click at [231, 557] on li "gacv" at bounding box center [214, 558] width 158 height 29
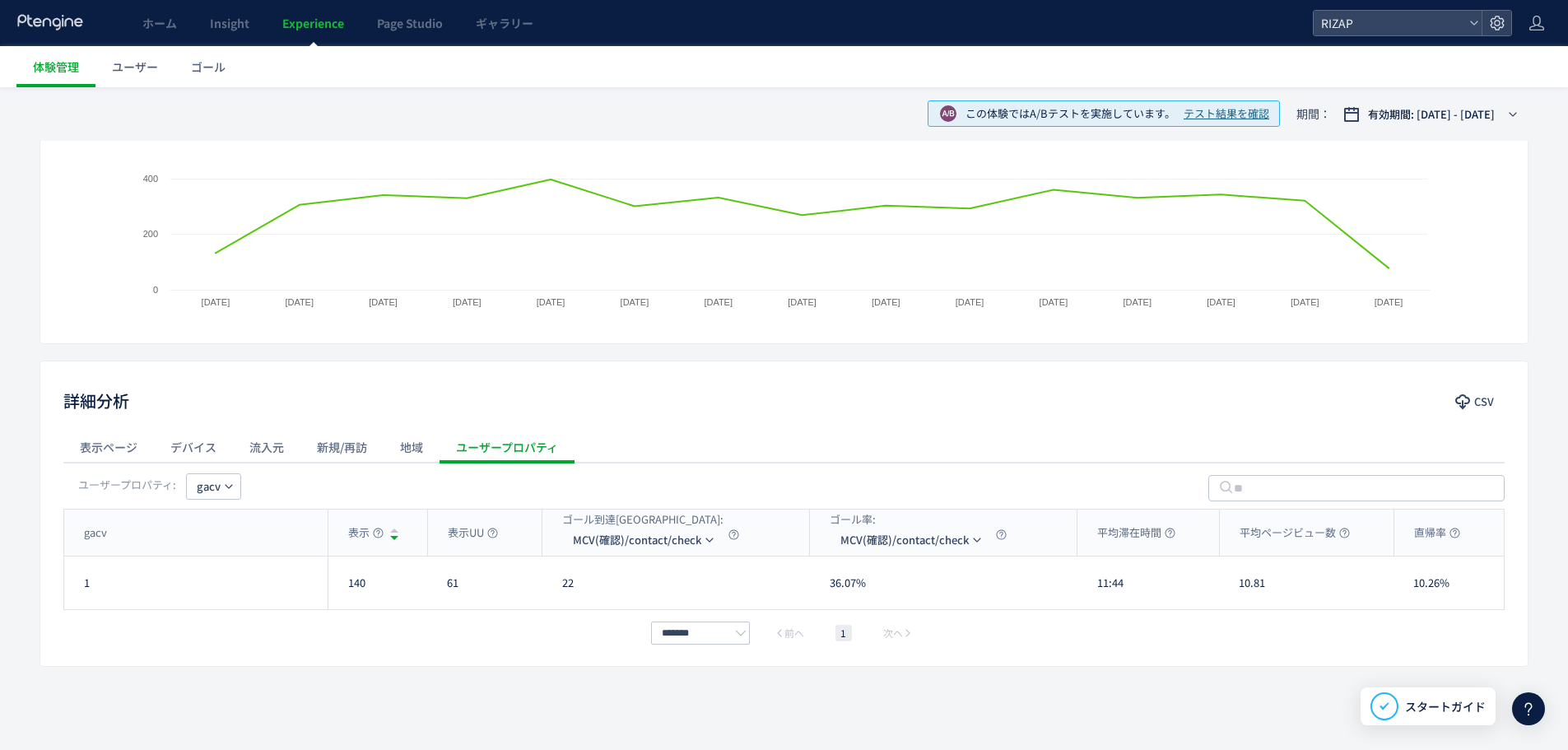
click at [191, 482] on button "gacv" at bounding box center [214, 486] width 55 height 27
click at [222, 608] on li "distinct user ID" at bounding box center [214, 604] width 158 height 29
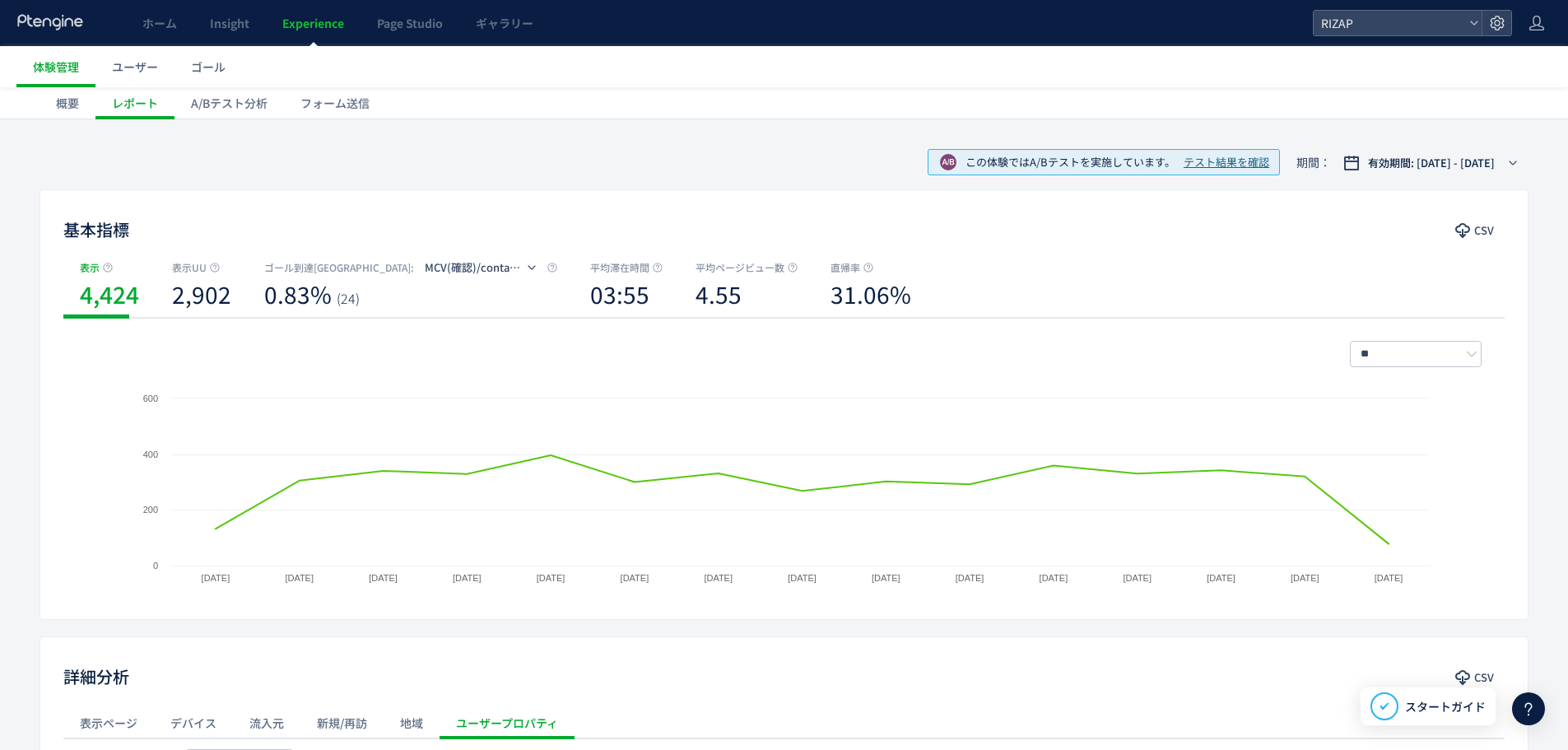
scroll to position [0, 0]
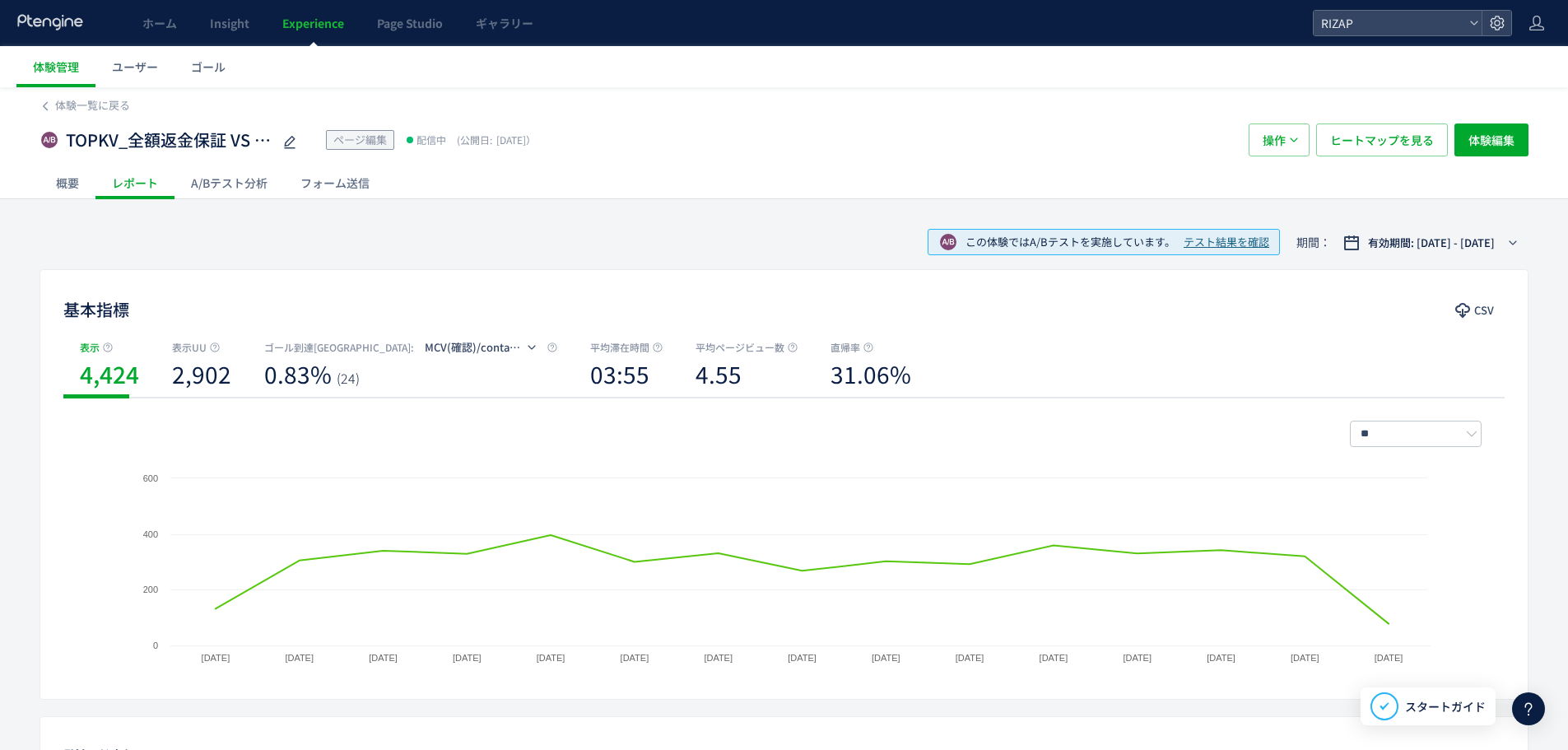
click at [227, 176] on div "A/Bテスト分析" at bounding box center [230, 183] width 110 height 33
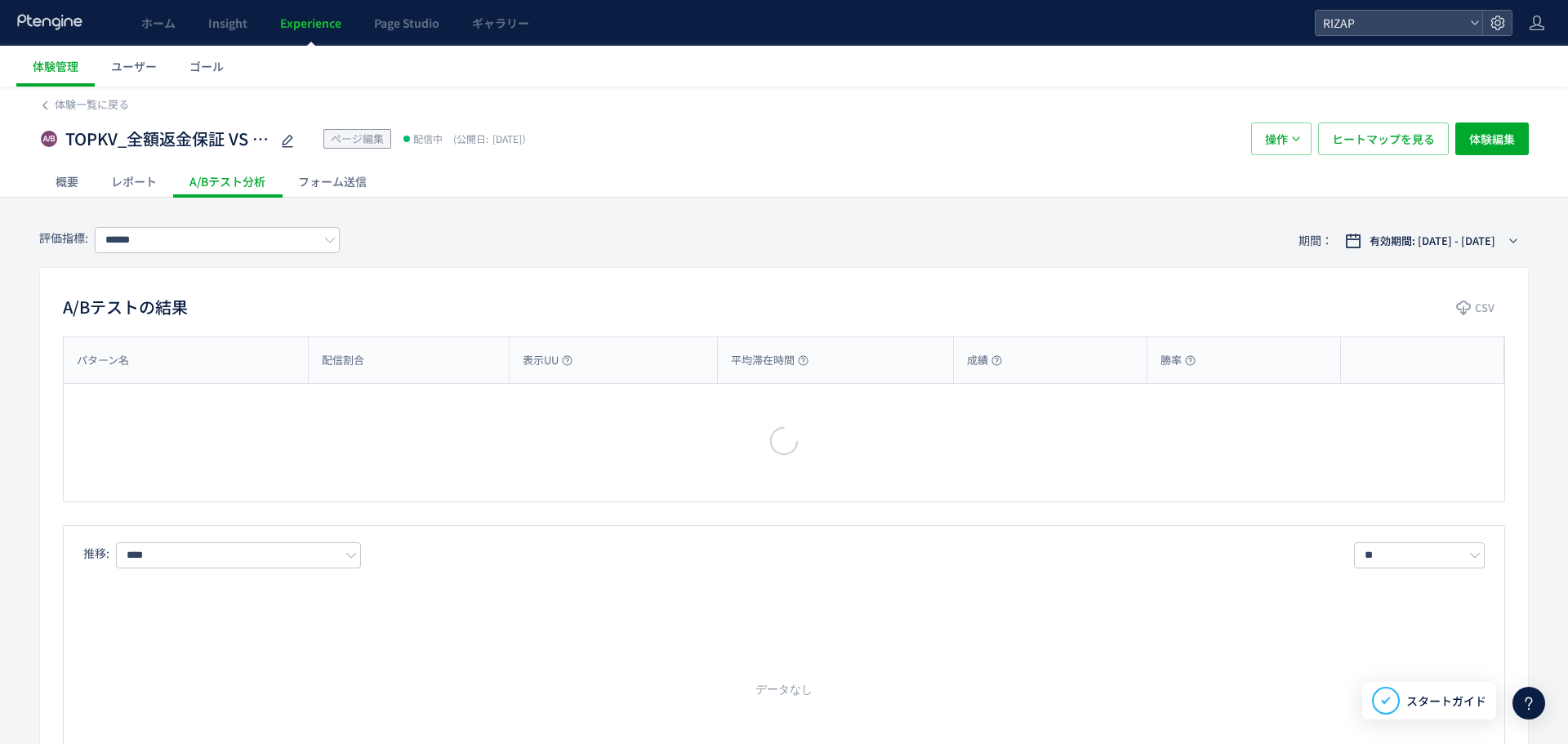
type input "**********"
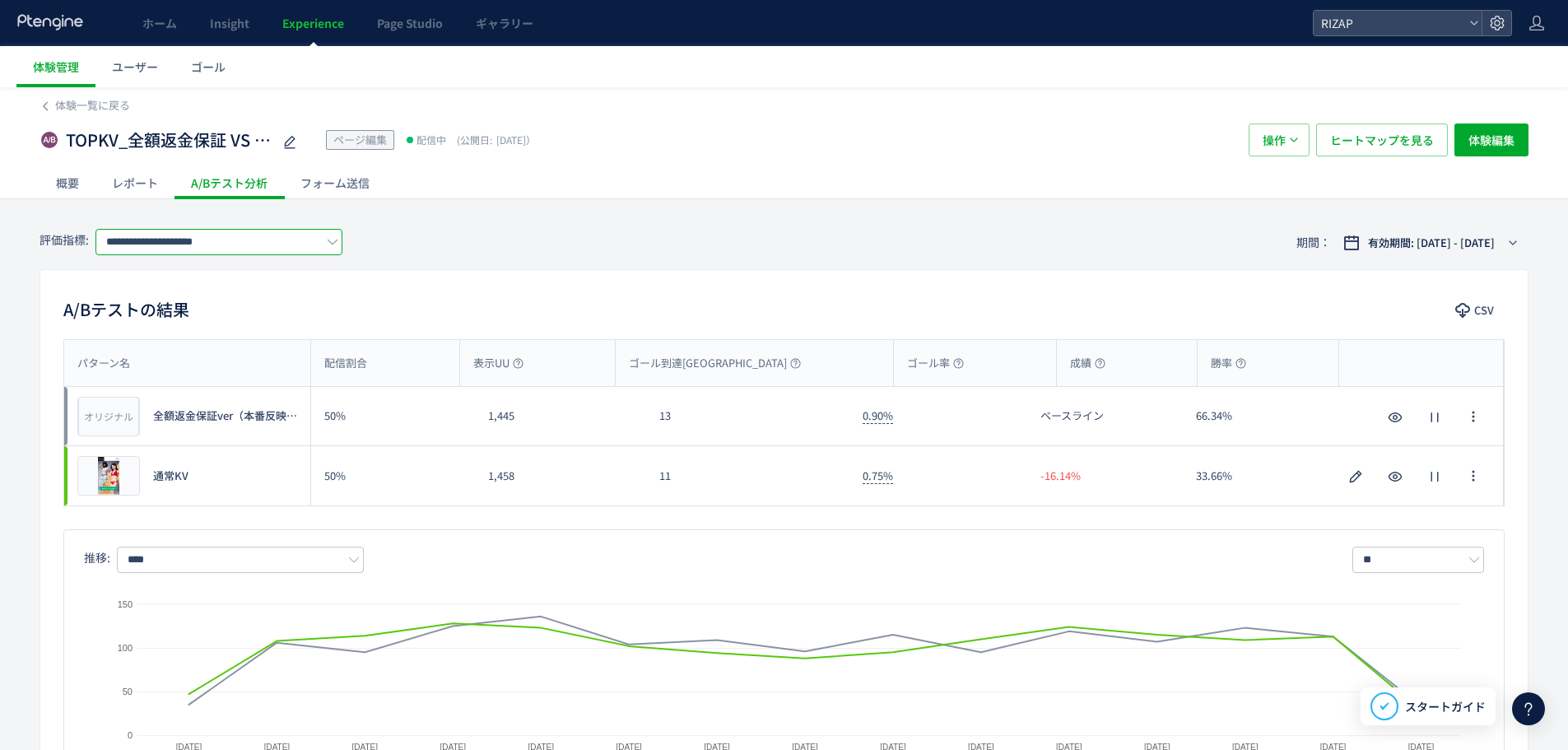
click at [140, 249] on input "**********" at bounding box center [219, 241] width 247 height 27
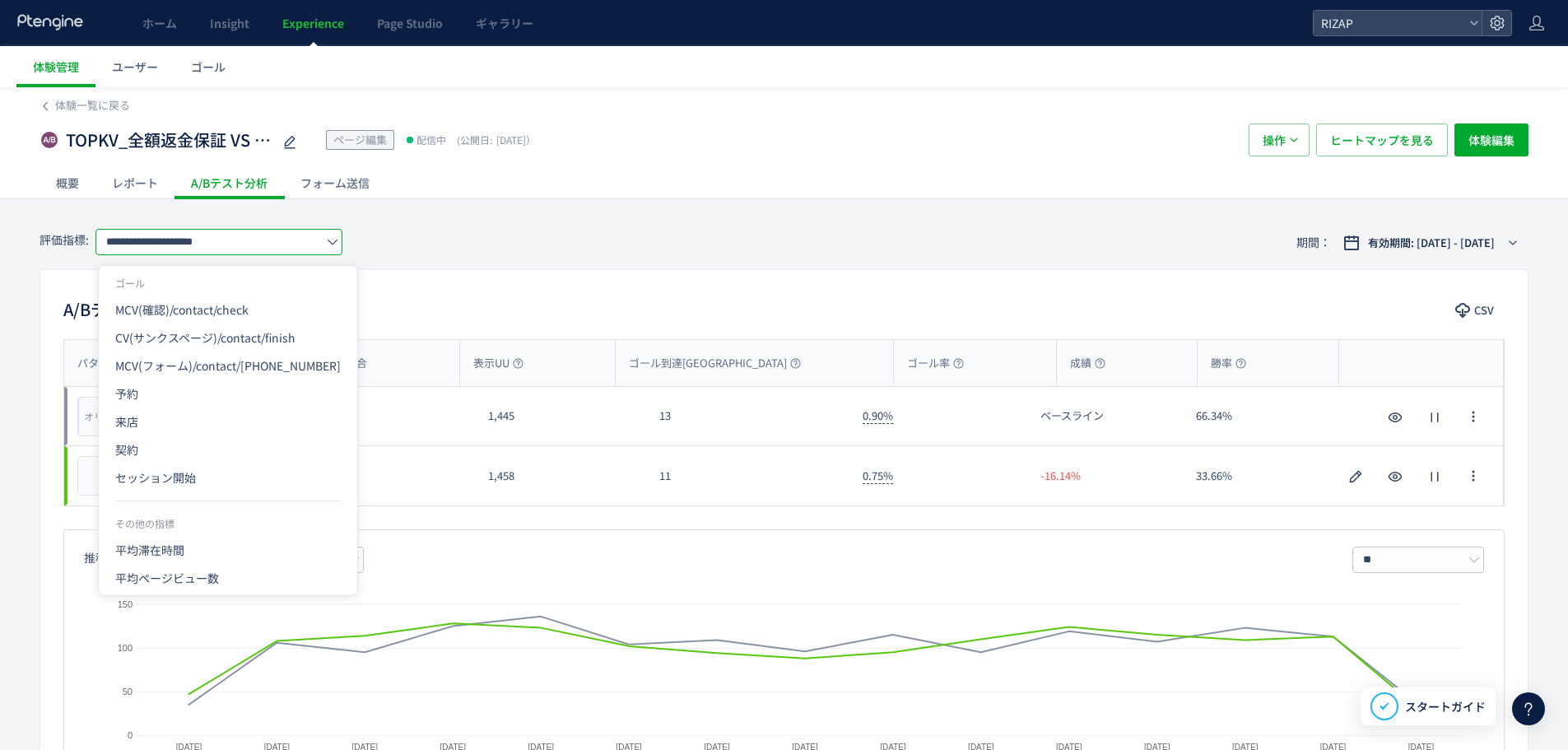
click at [43, 311] on div "A/Bテストの結果 CSV" at bounding box center [784, 311] width 1488 height 29
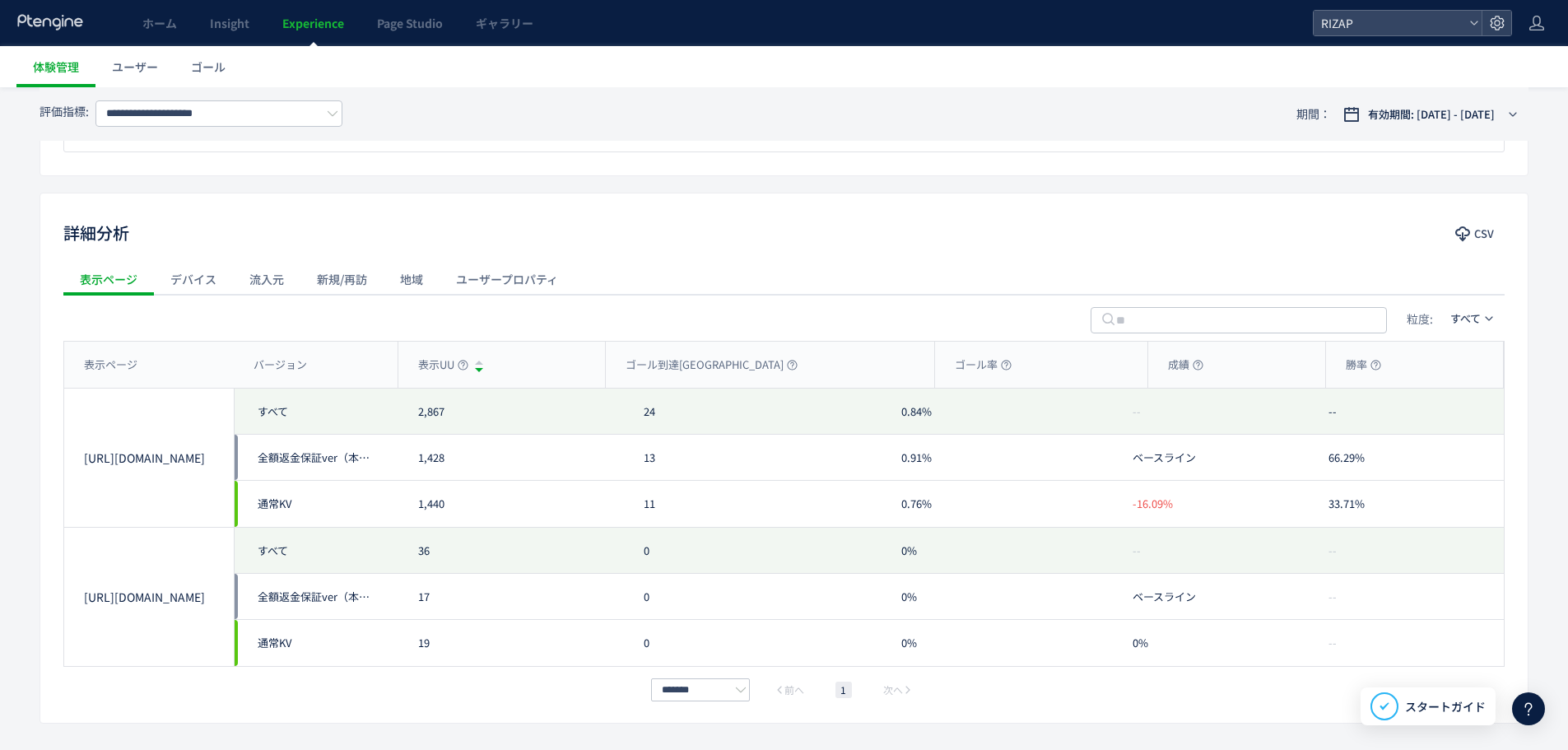
scroll to position [699, 0]
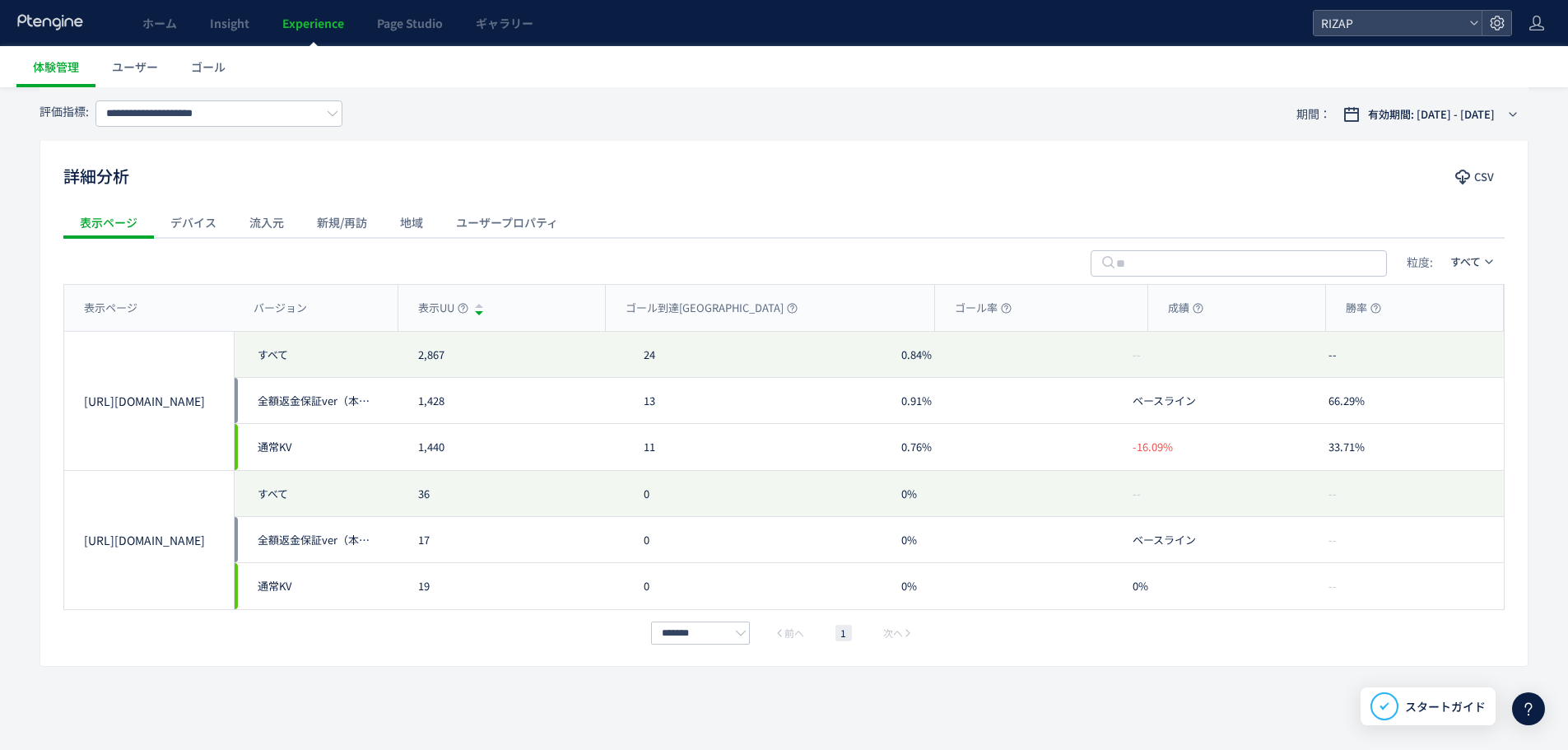
click at [472, 220] on div "ユーザープロパティ" at bounding box center [507, 223] width 135 height 33
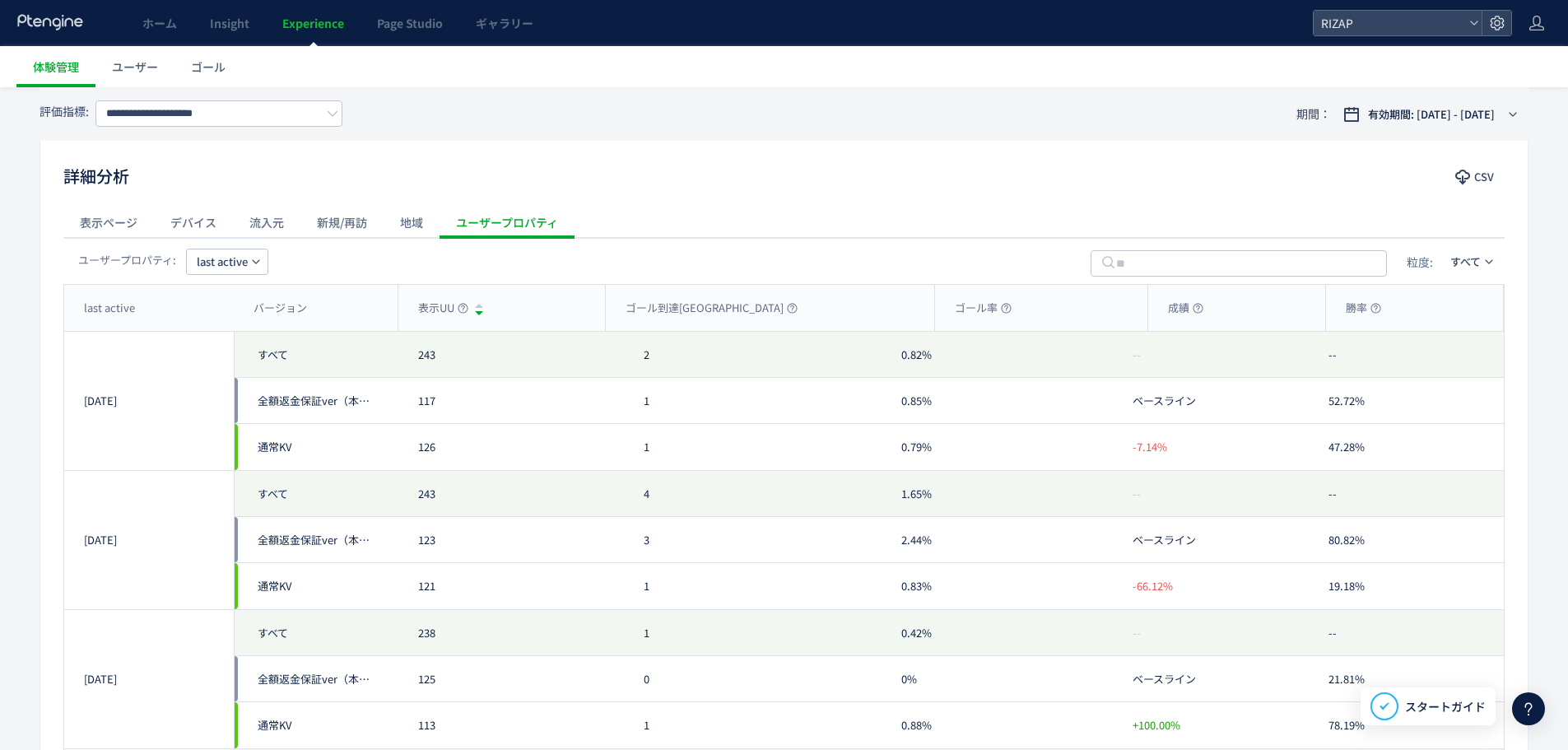
click at [198, 261] on span "last active" at bounding box center [222, 261] width 51 height 27
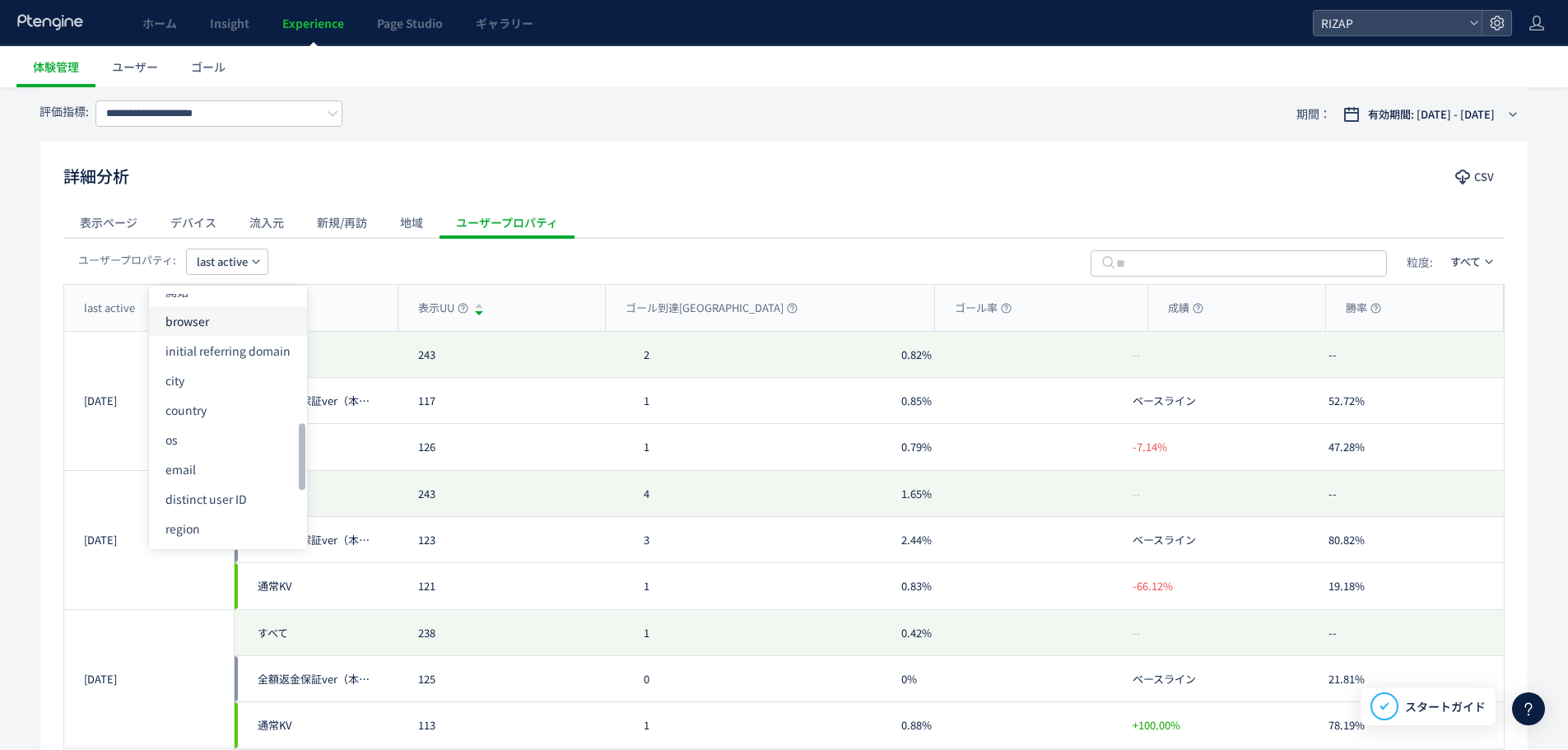
scroll to position [494, 0]
click at [242, 498] on li "distinct user ID" at bounding box center [228, 497] width 158 height 29
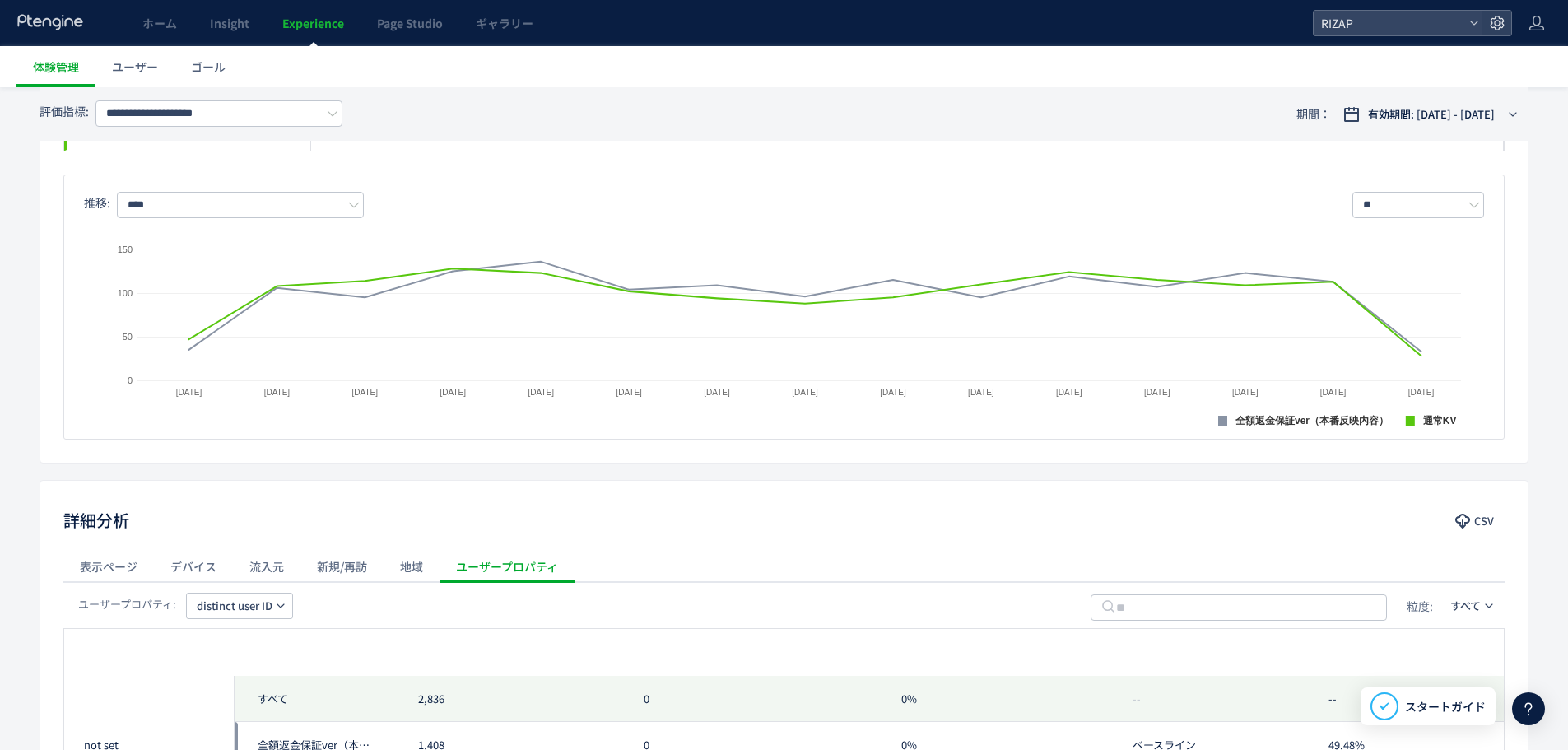
scroll to position [95, 0]
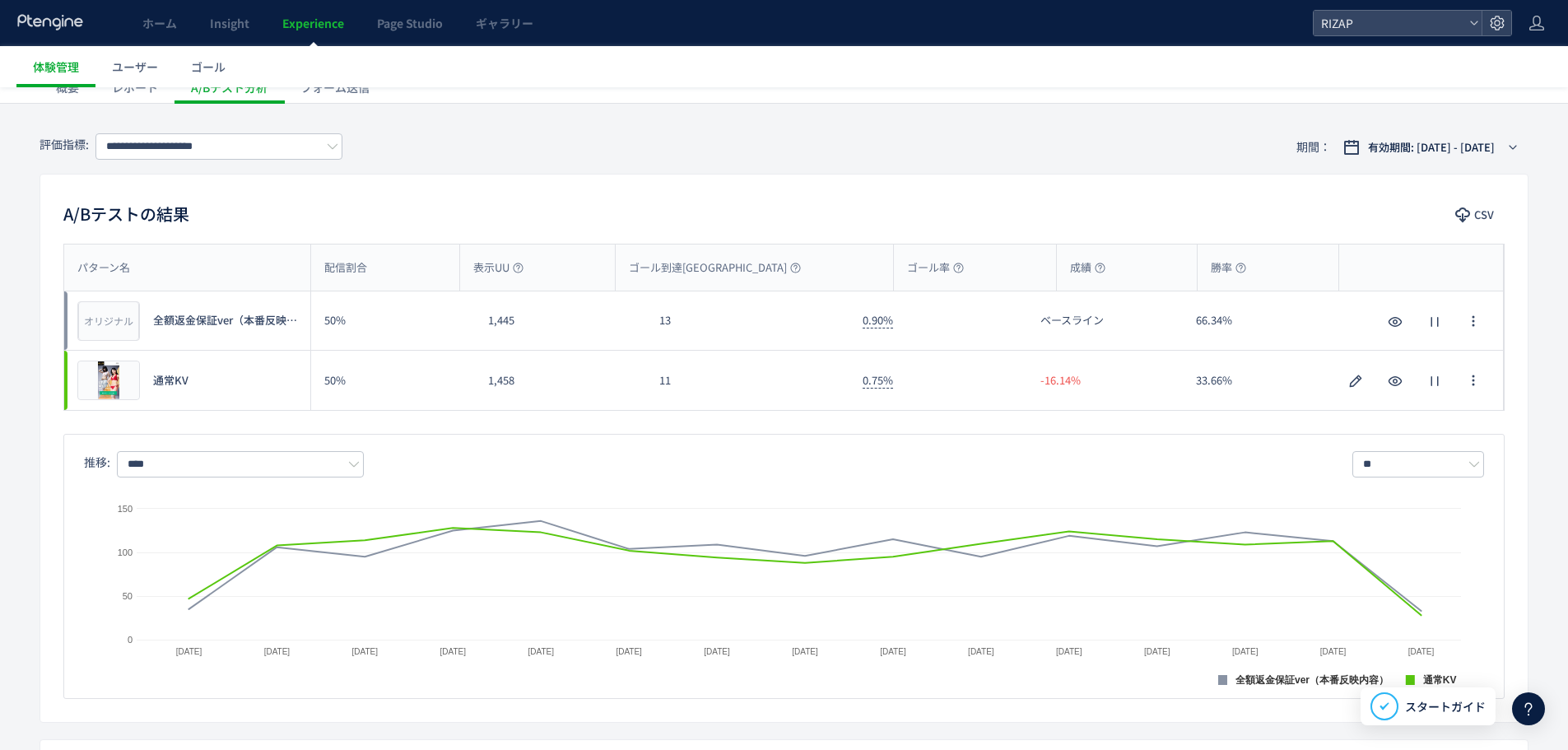
click at [157, 323] on span "全額返金保証ver（本番反映内容）" at bounding box center [227, 321] width 148 height 16
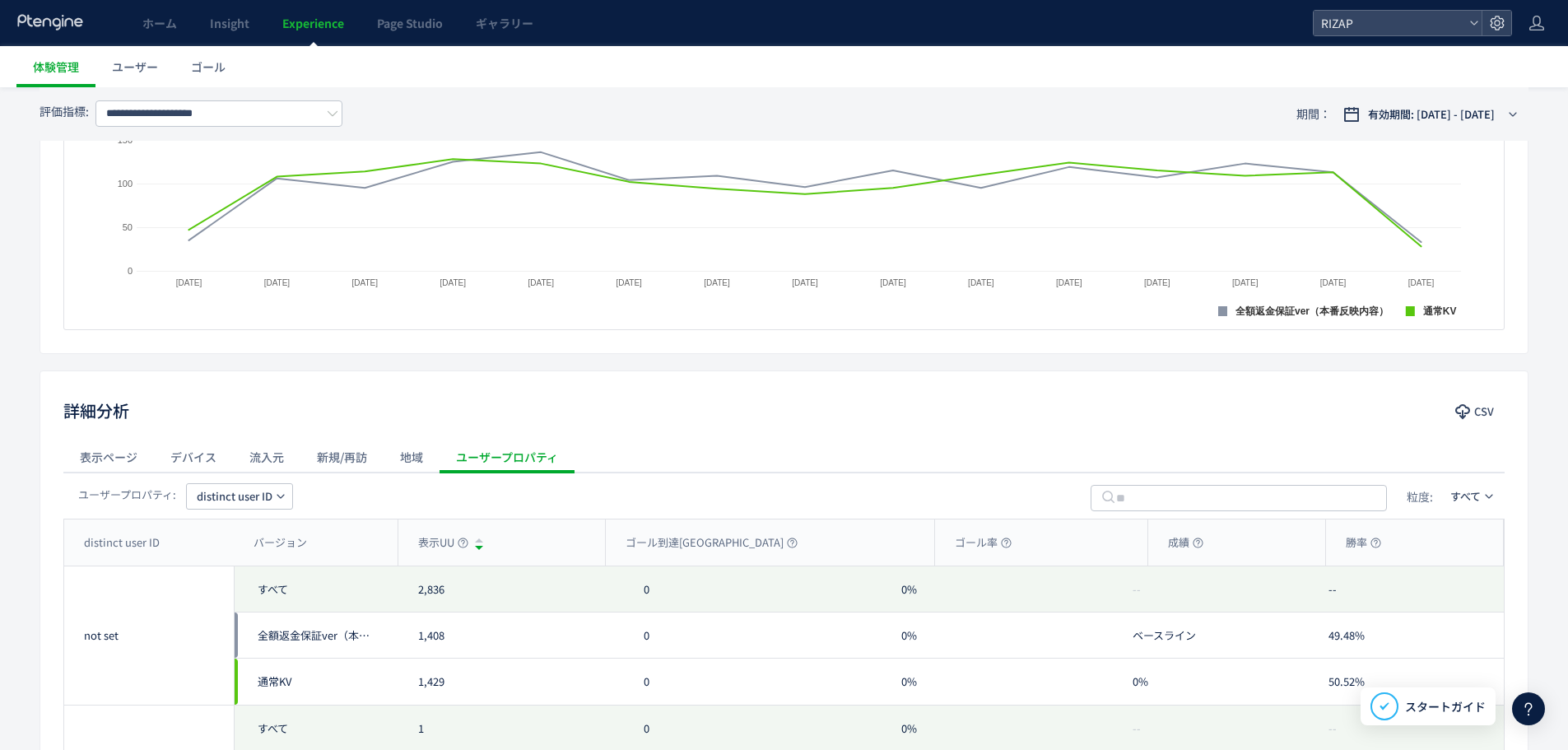
scroll to position [479, 0]
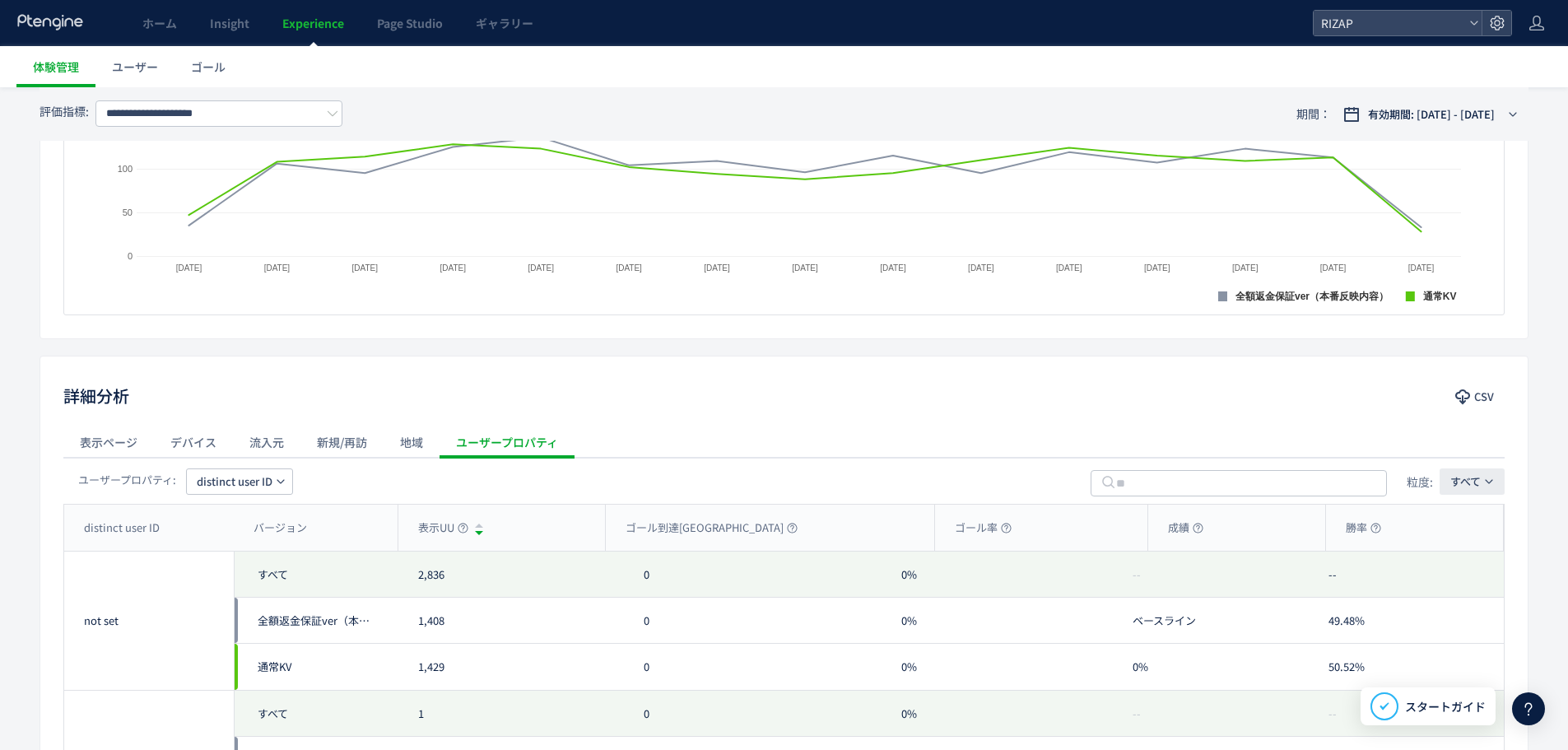
click at [1464, 479] on span "すべて" at bounding box center [1465, 481] width 30 height 16
click at [1326, 477] on li "全額返金保証ver（本番反映内容）" at bounding box center [1323, 482] width 211 height 29
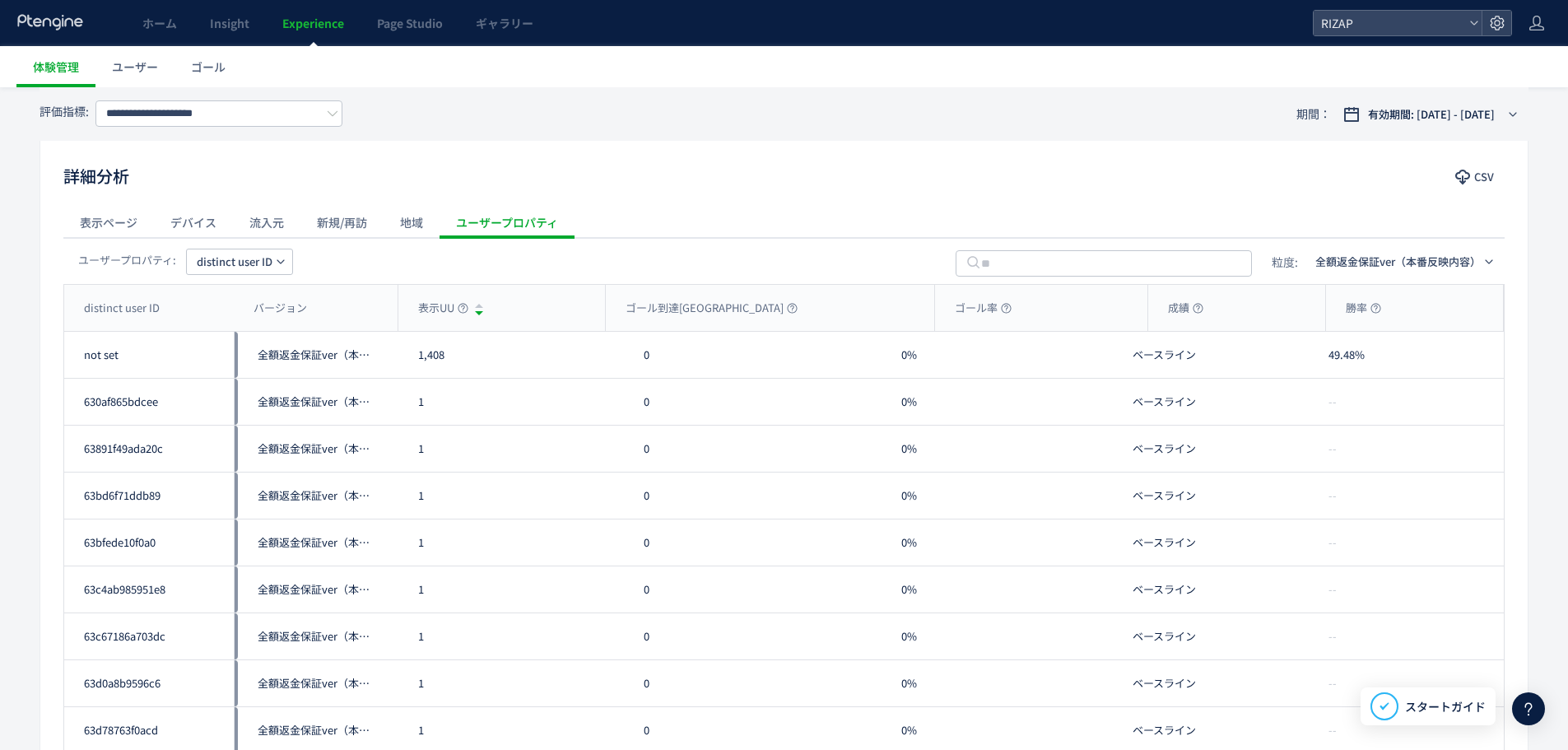
scroll to position [890, 0]
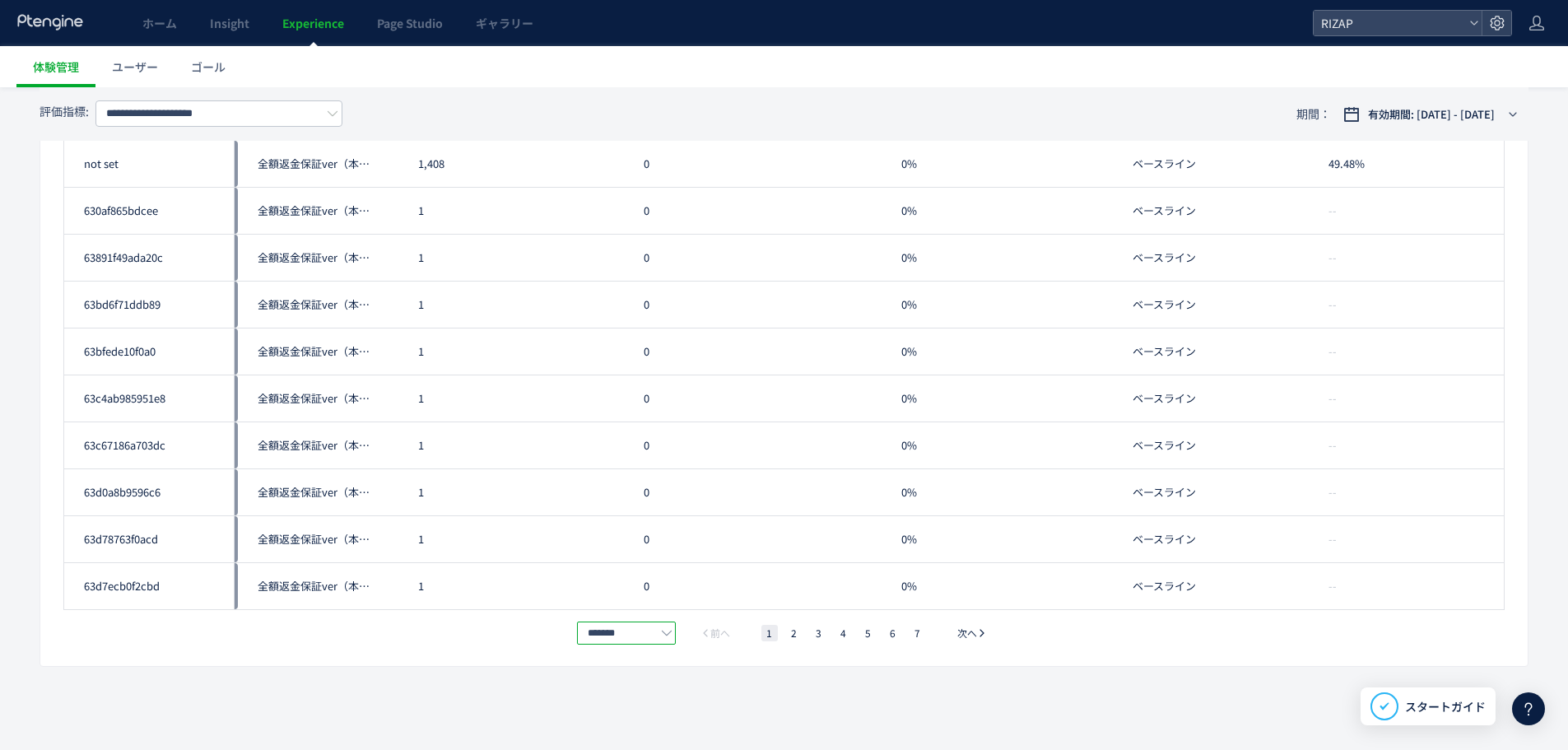
click at [657, 638] on input "*******" at bounding box center [626, 632] width 99 height 23
click at [659, 606] on div "10件/ページ 20件/ページ 30件/ページ 40件/ページ 50件/ページ 100件/ページ" at bounding box center [629, 521] width 103 height 178
click at [655, 596] on span "100件/ページ" at bounding box center [629, 592] width 70 height 17
type input "********"
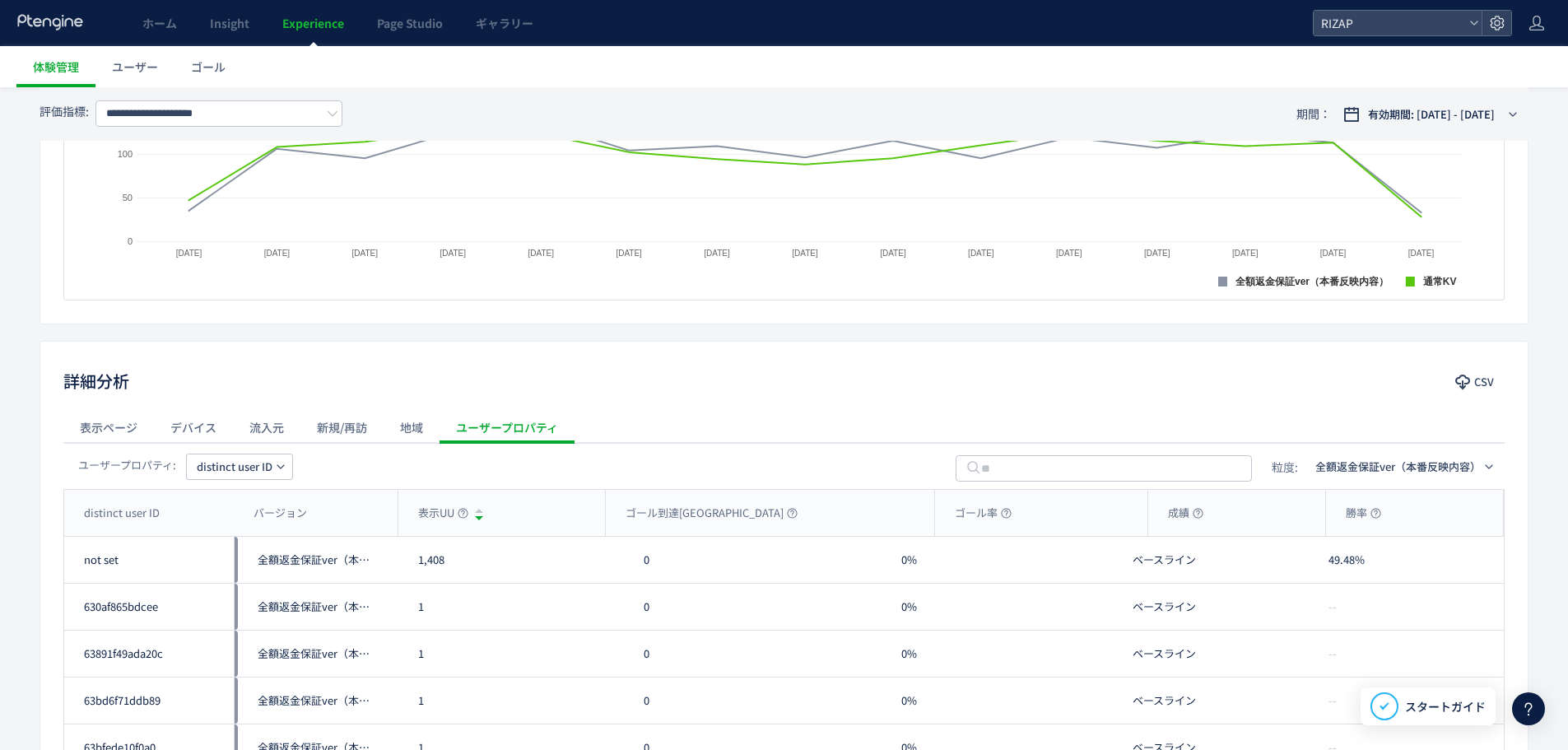
scroll to position [483, 0]
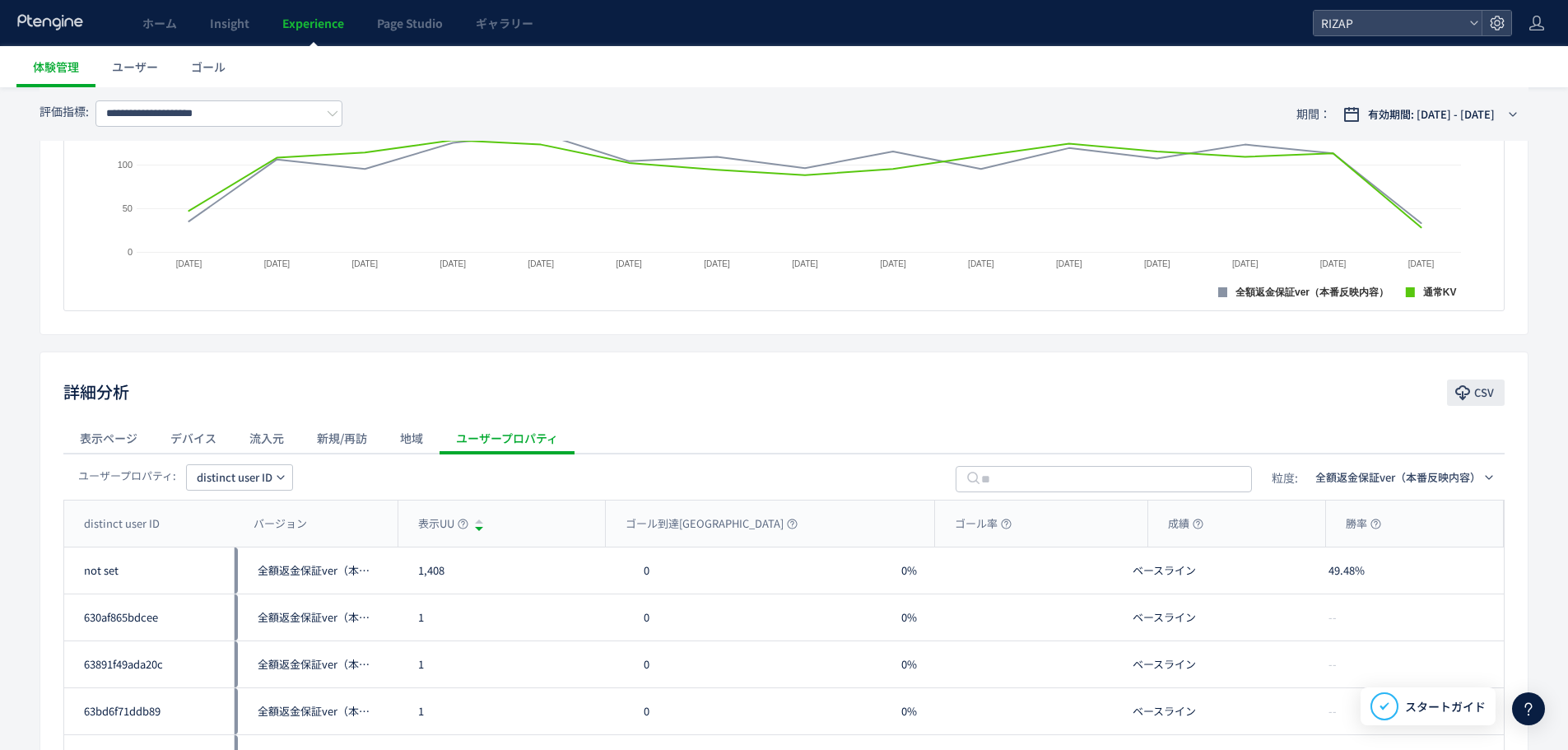
click at [1483, 397] on span "CSV" at bounding box center [1484, 393] width 20 height 27
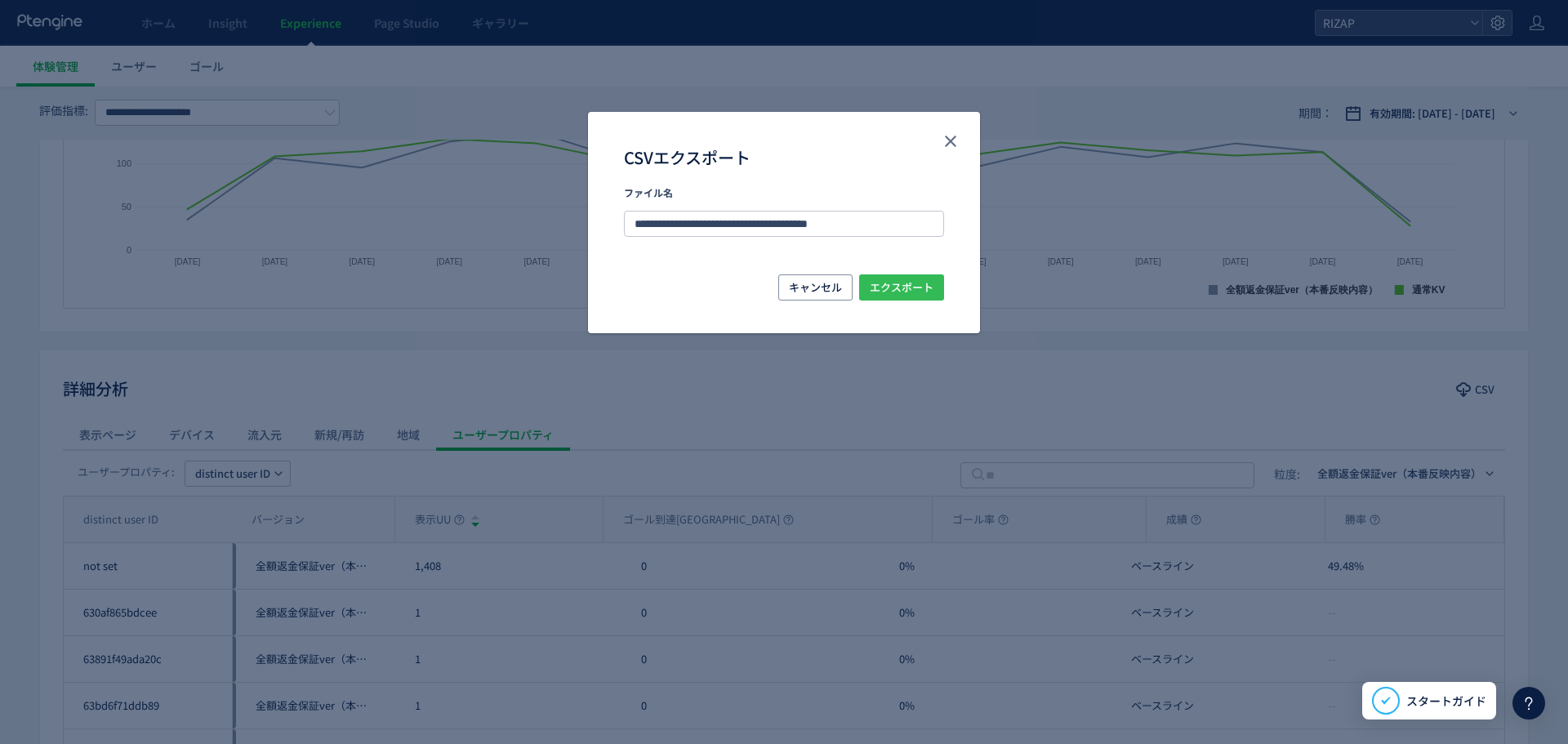
click at [895, 285] on span "エクスポート" at bounding box center [901, 287] width 63 height 26
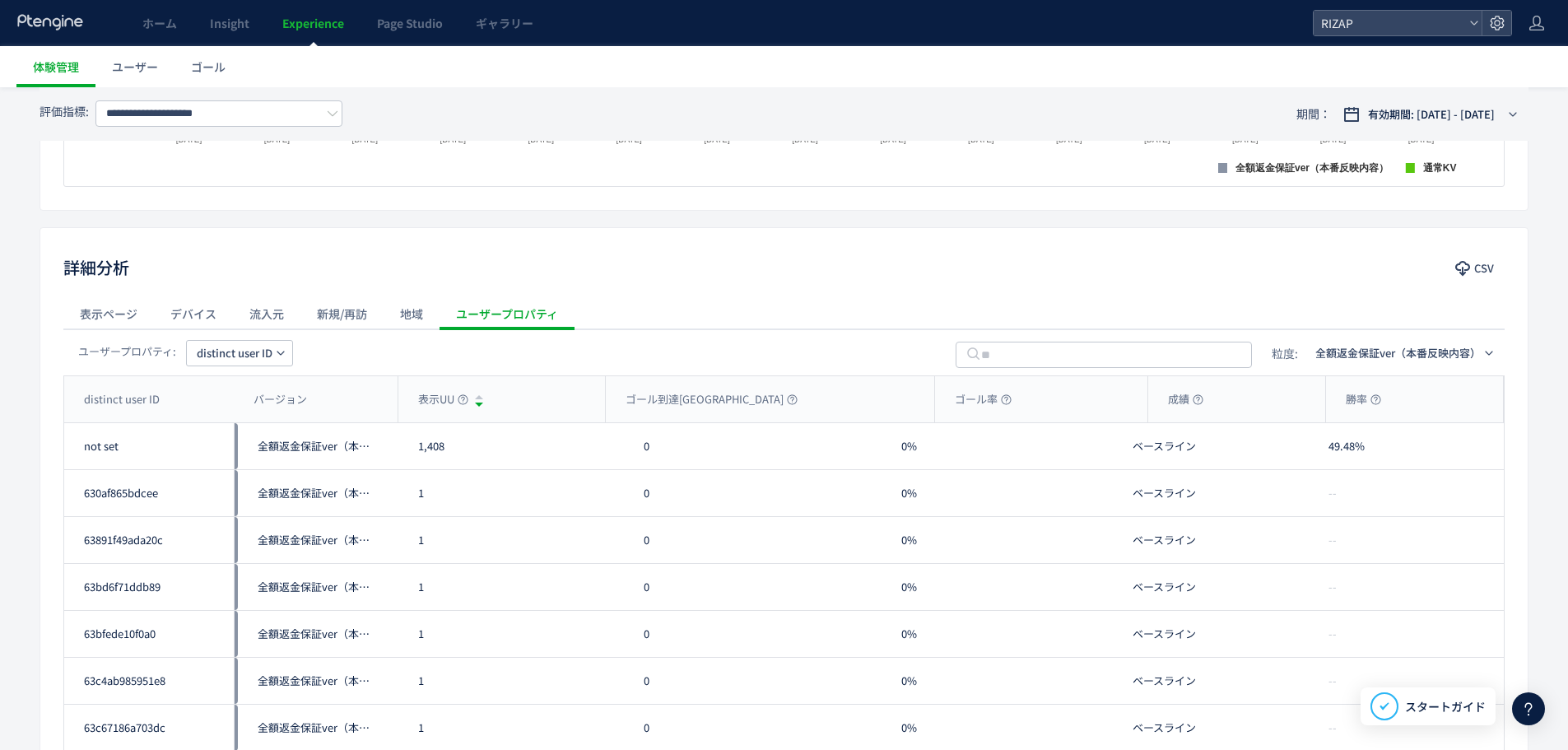
scroll to position [539, 0]
